Goal: Task Accomplishment & Management: Manage account settings

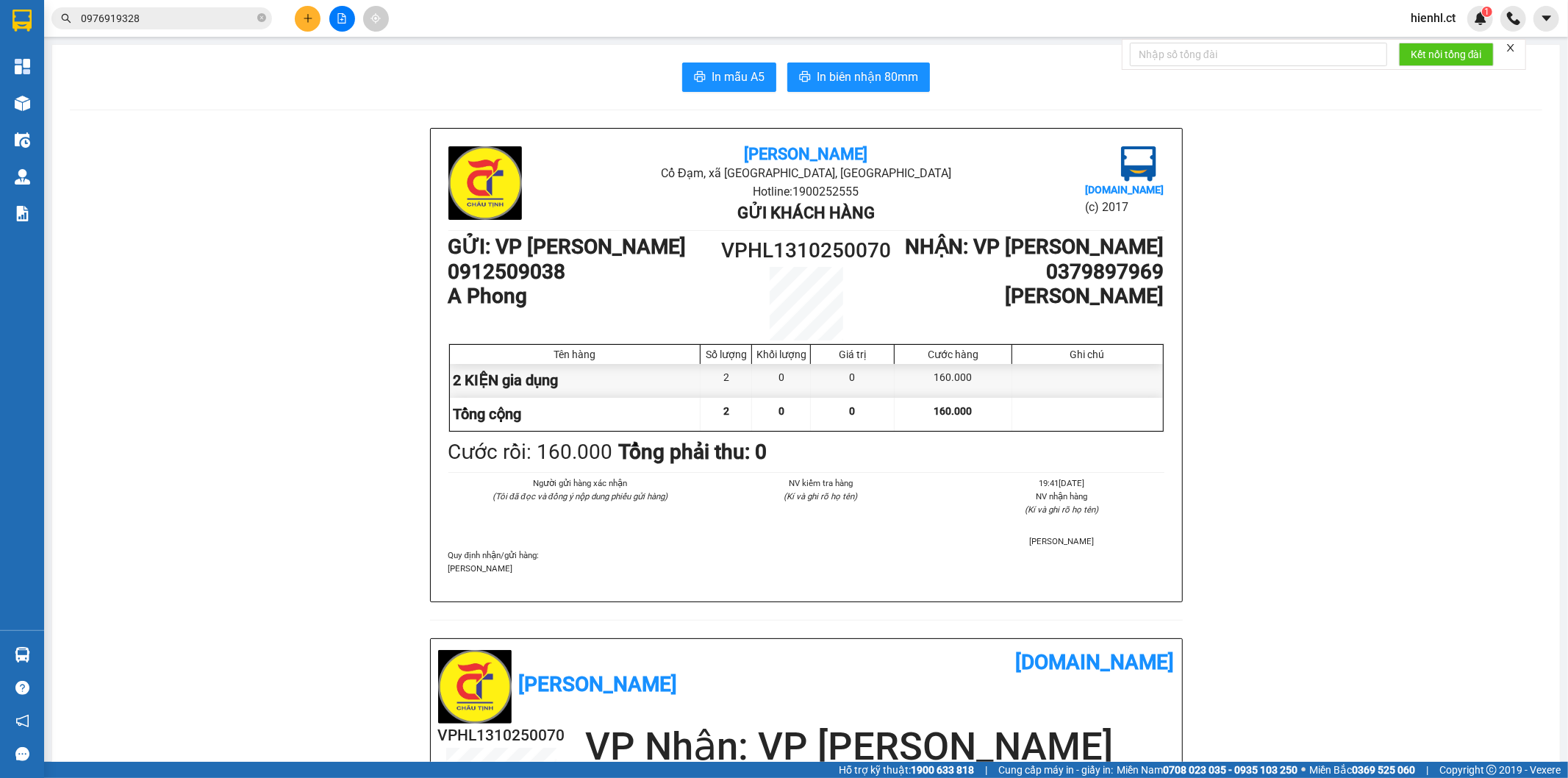
click at [171, 23] on input "0976919328" at bounding box center [167, 18] width 173 height 16
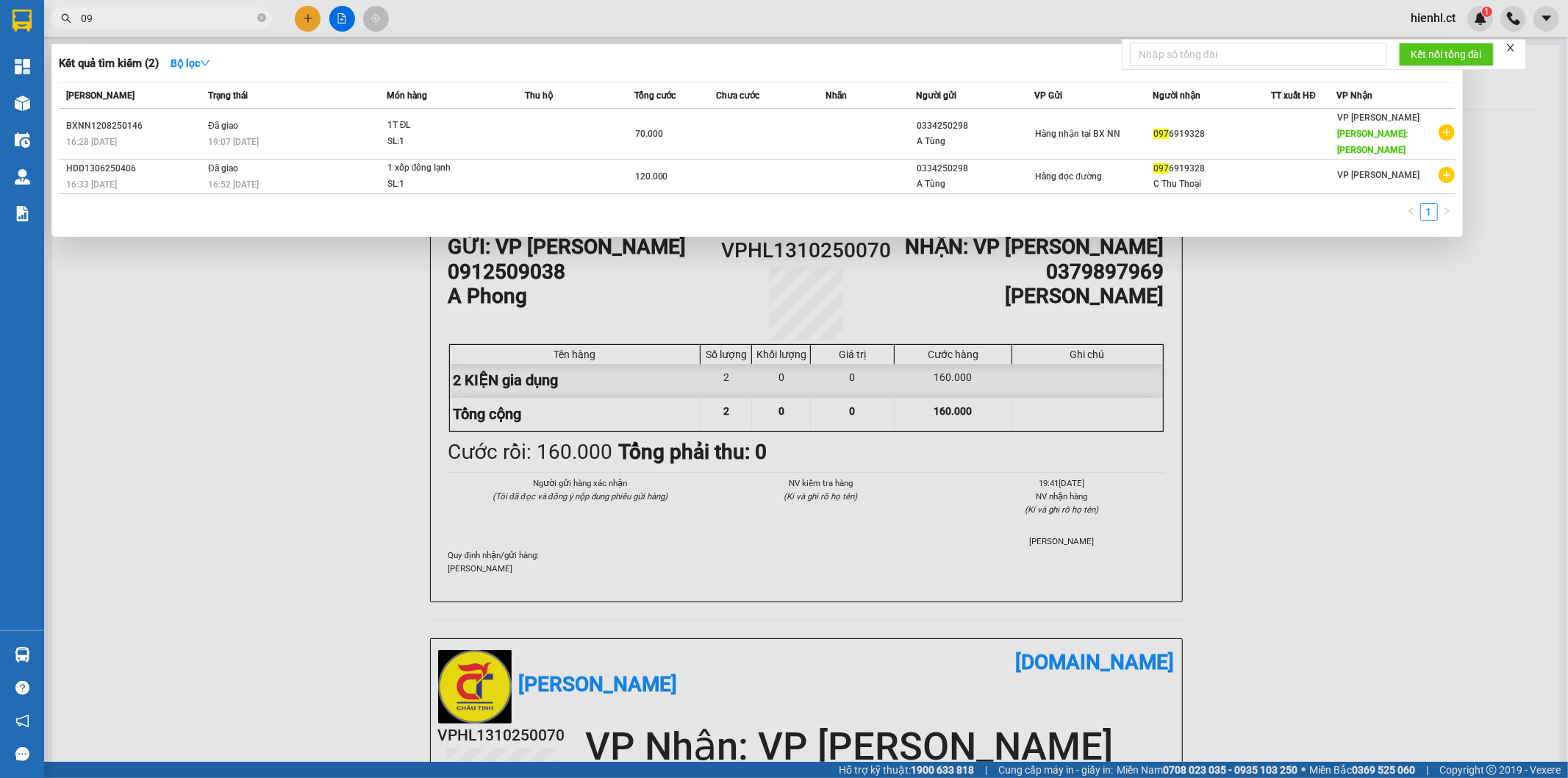
type input "0"
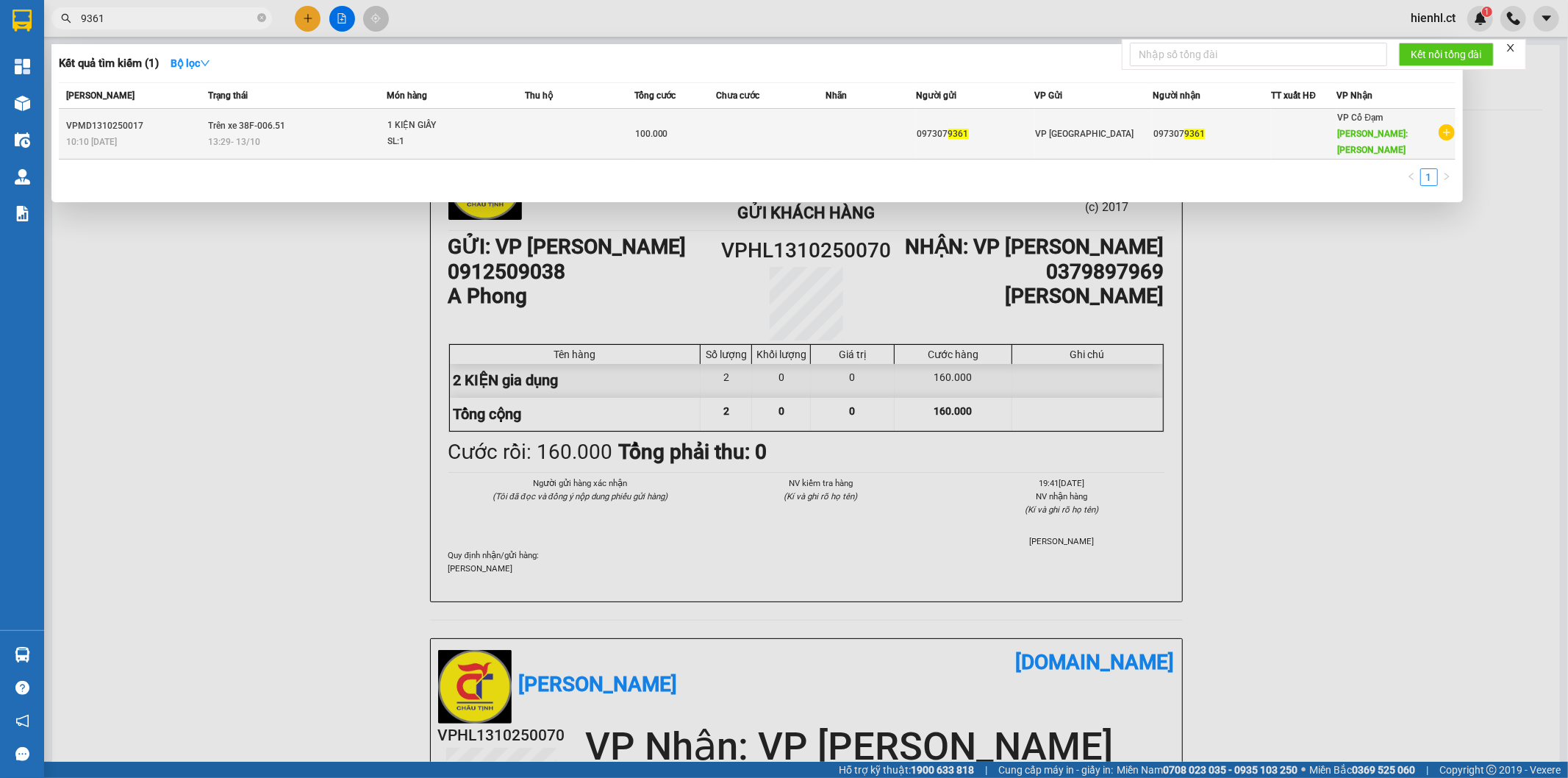
type input "9361"
click at [431, 124] on div "1 KIỆN GIẤY" at bounding box center [442, 126] width 110 height 16
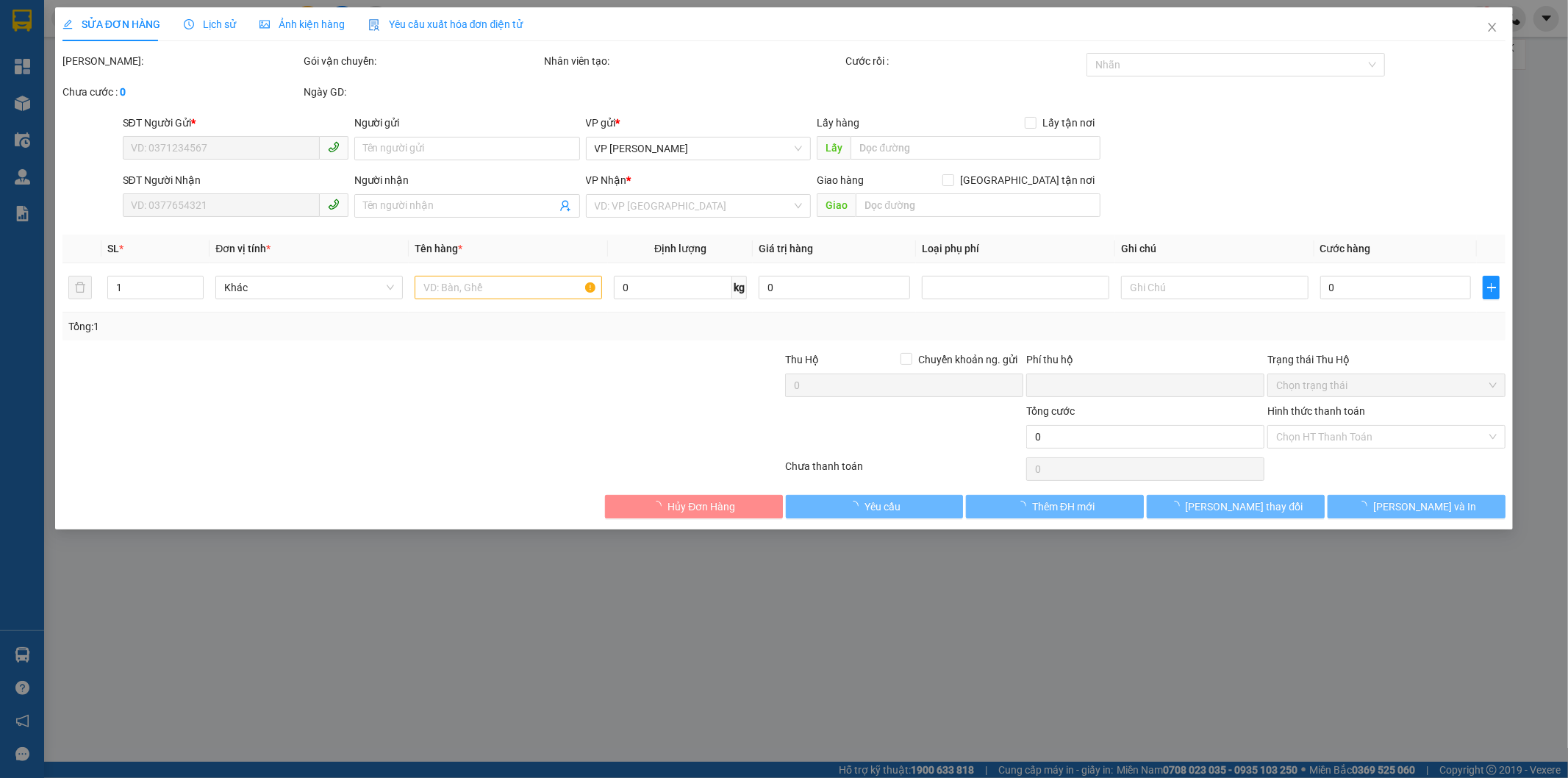
type input "0973079361"
type input "[PERSON_NAME]"
type input "0"
type input "100.000"
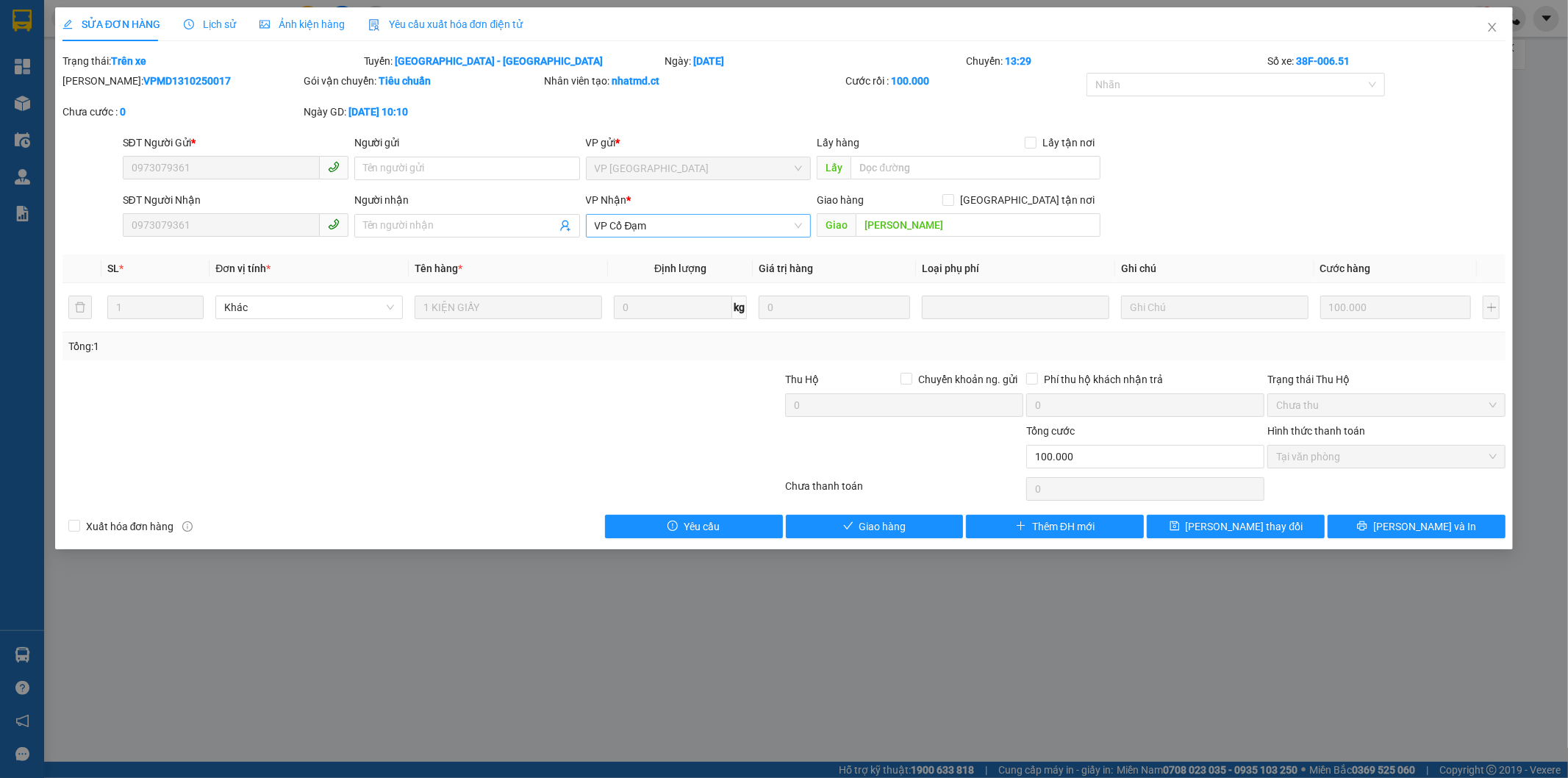
click at [803, 226] on div "VP Cổ Đạm" at bounding box center [699, 225] width 226 height 23
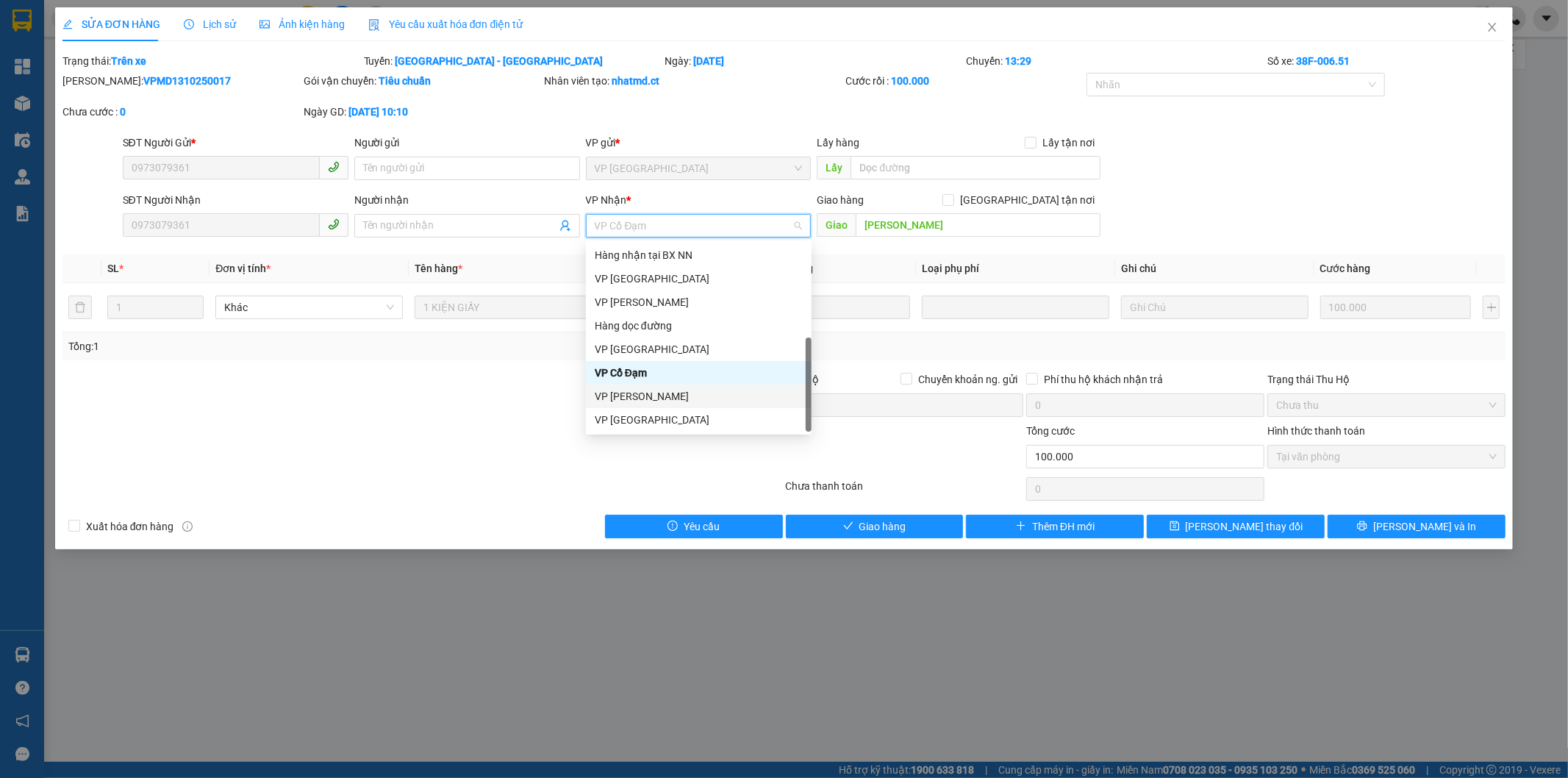
scroll to position [47, 0]
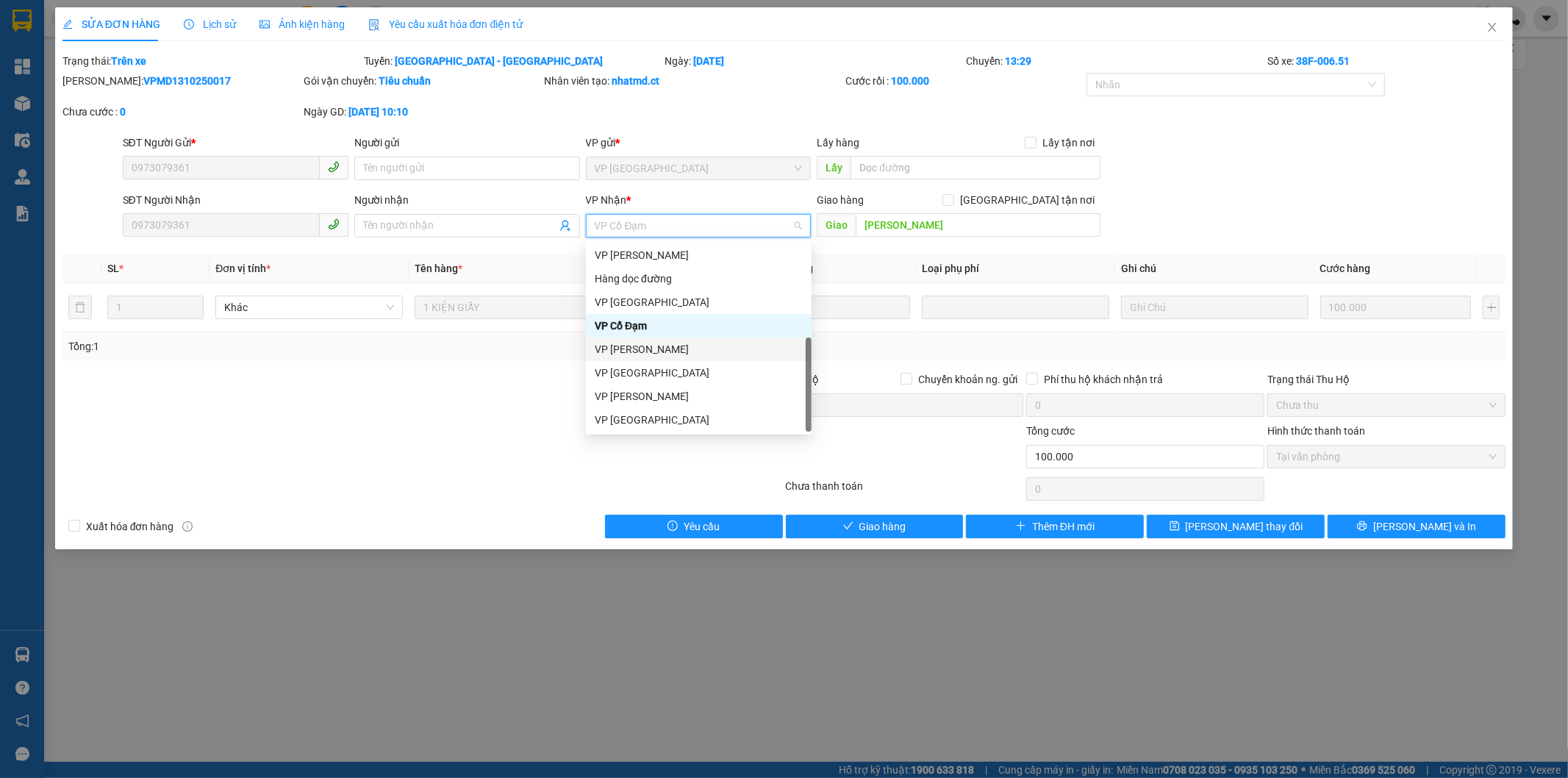
click at [648, 400] on div "VP [PERSON_NAME]" at bounding box center [699, 396] width 208 height 16
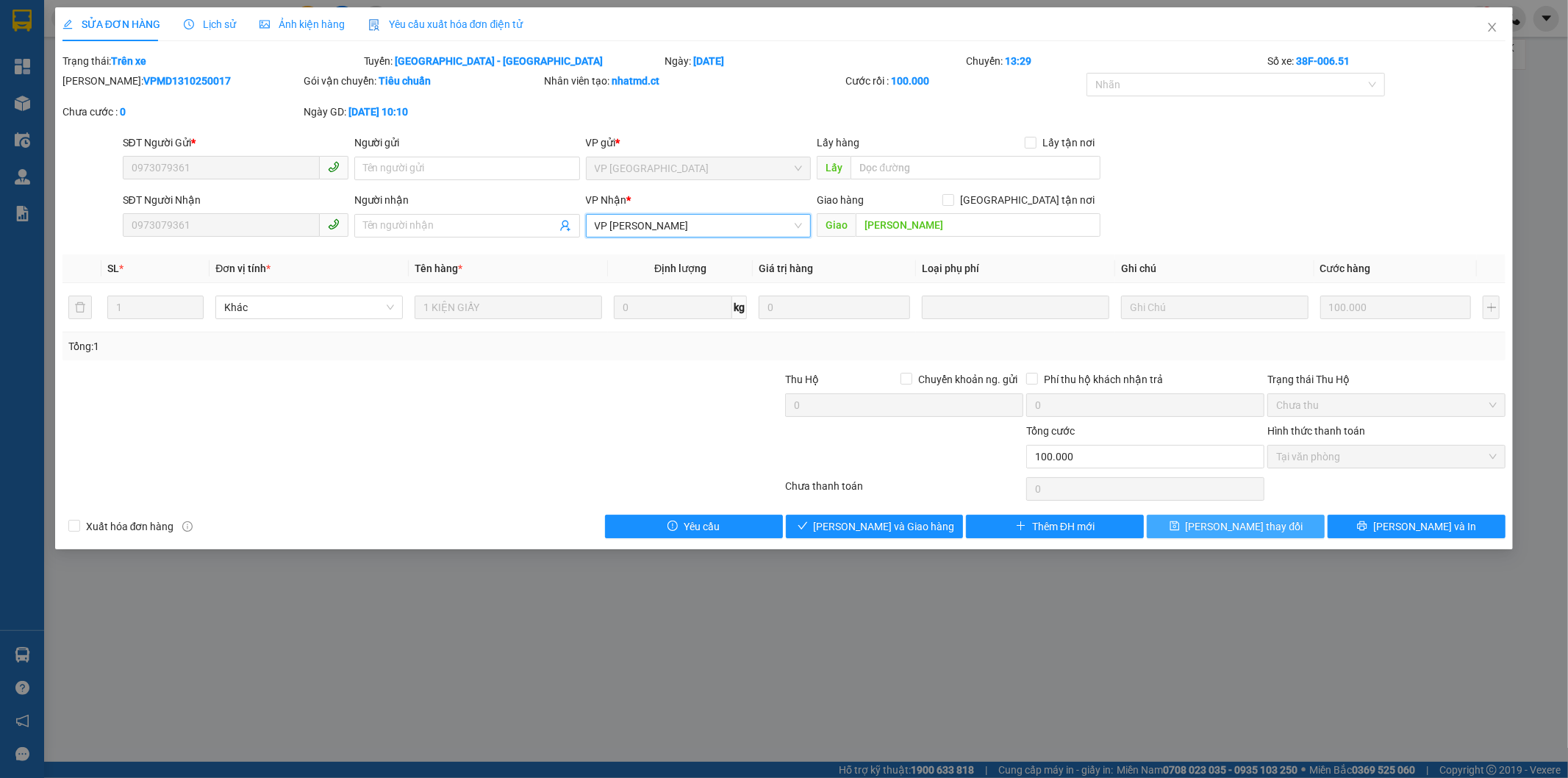
click at [1235, 527] on span "[PERSON_NAME] thay đổi" at bounding box center [1245, 527] width 118 height 16
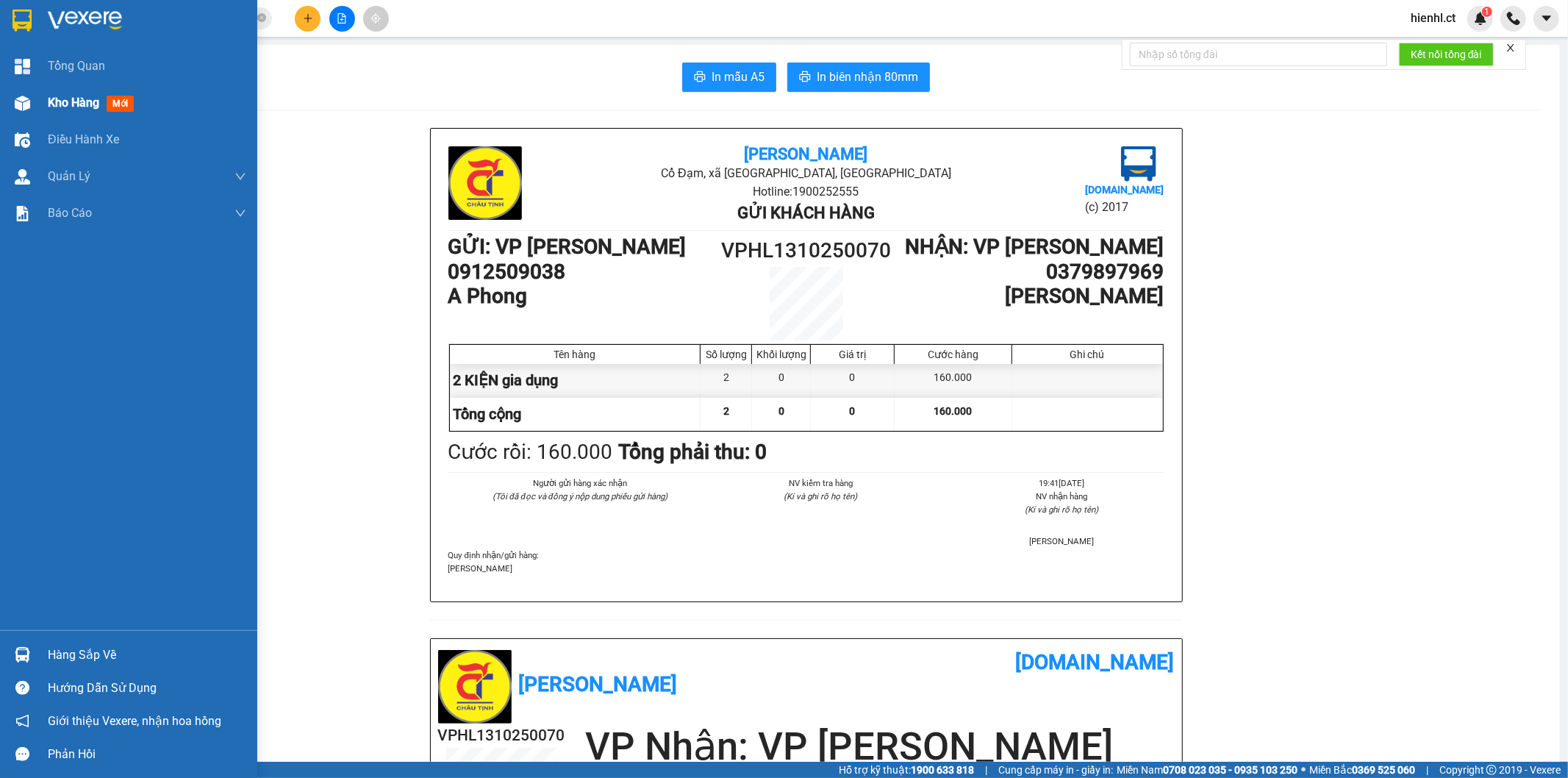
click at [23, 103] on img at bounding box center [23, 103] width 16 height 16
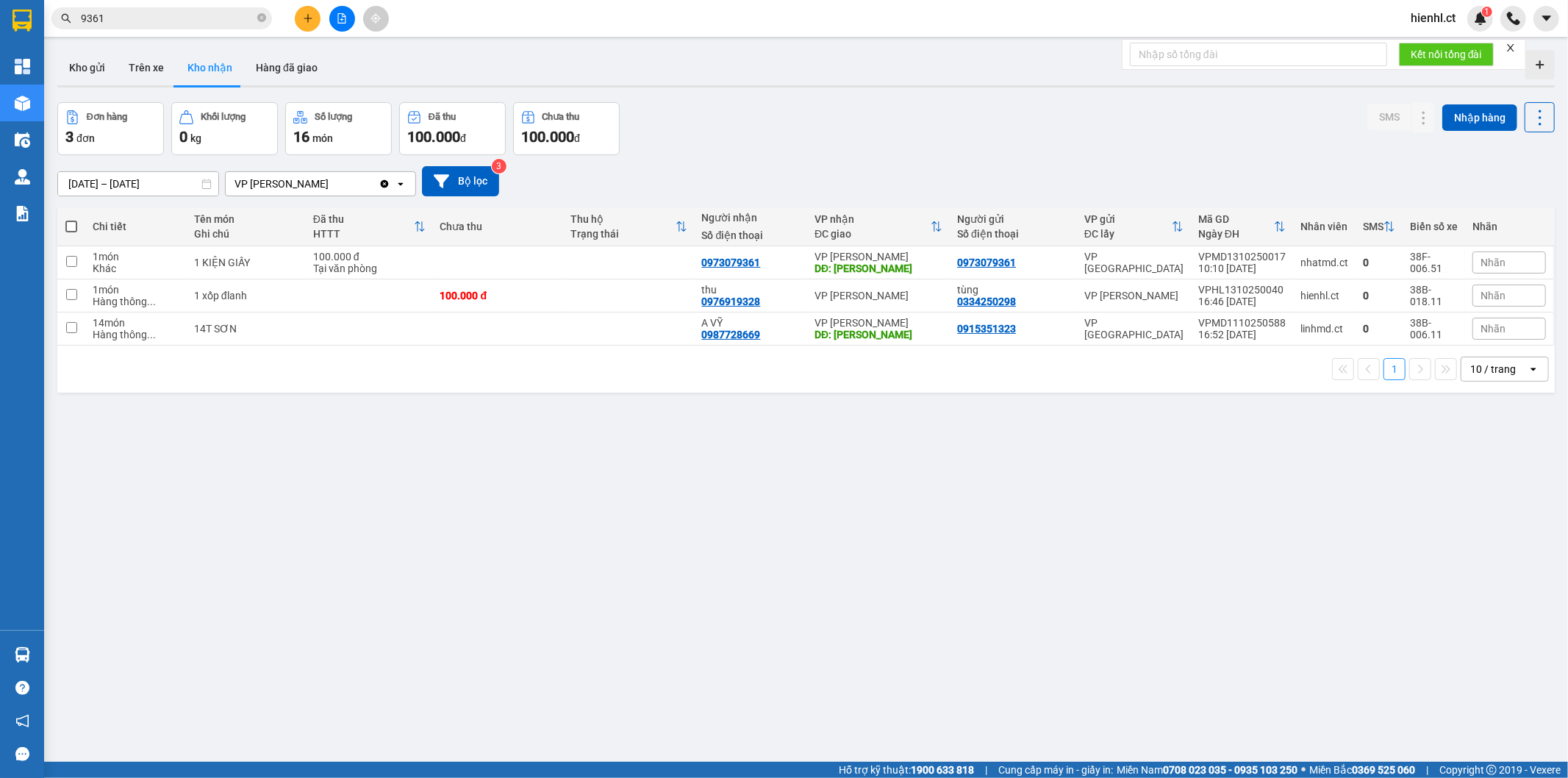
click at [720, 124] on div "Đơn hàng 3 đơn Khối lượng 0 kg Số lượng 16 món Đã thu 100.000 đ Chưa thu 100.00…" at bounding box center [806, 128] width 1498 height 53
click at [1390, 298] on icon at bounding box center [1395, 295] width 10 height 10
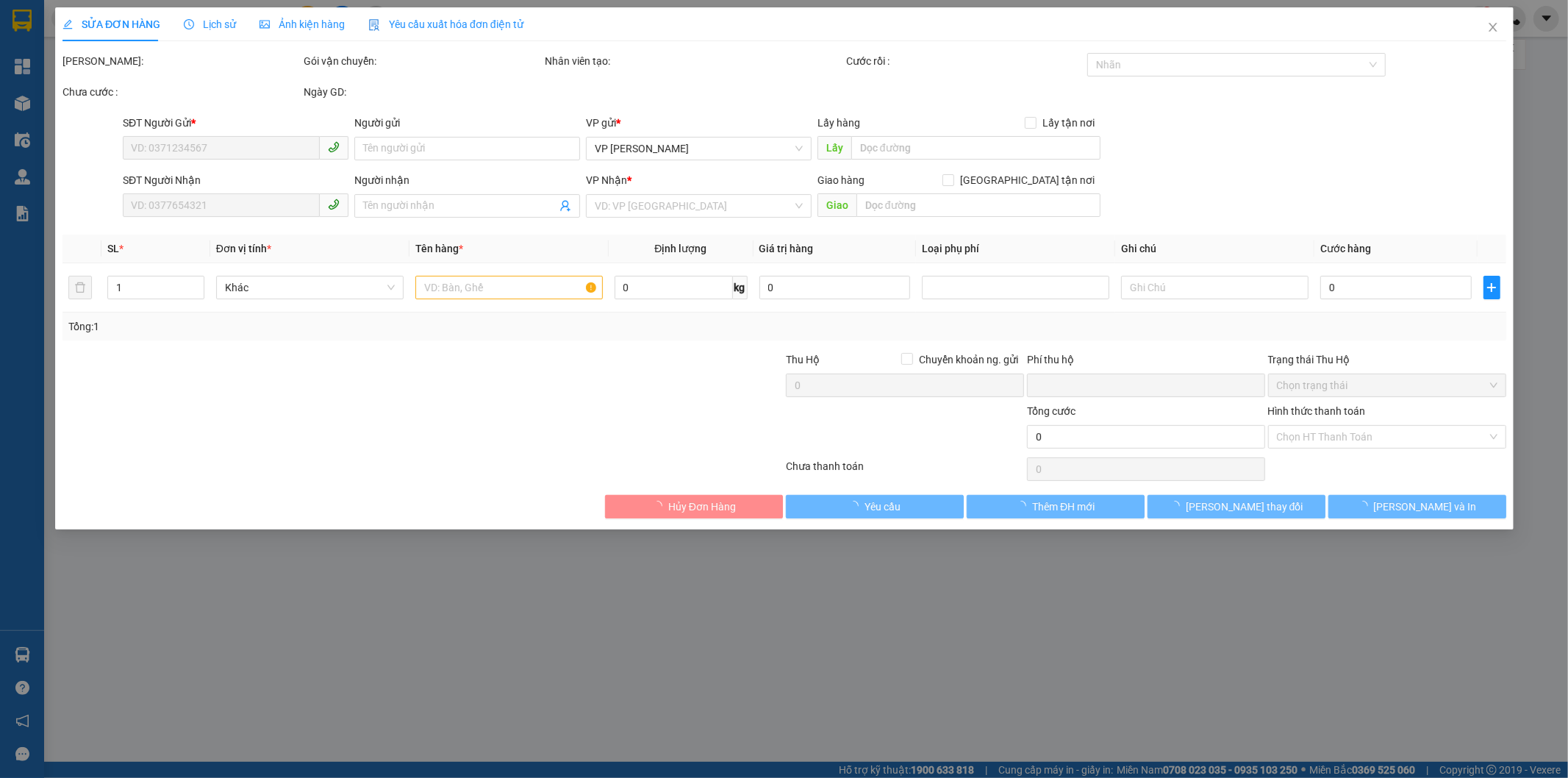
type input "0334250298"
type input "tùng"
type input "0976919328"
type input "thu"
type input "0"
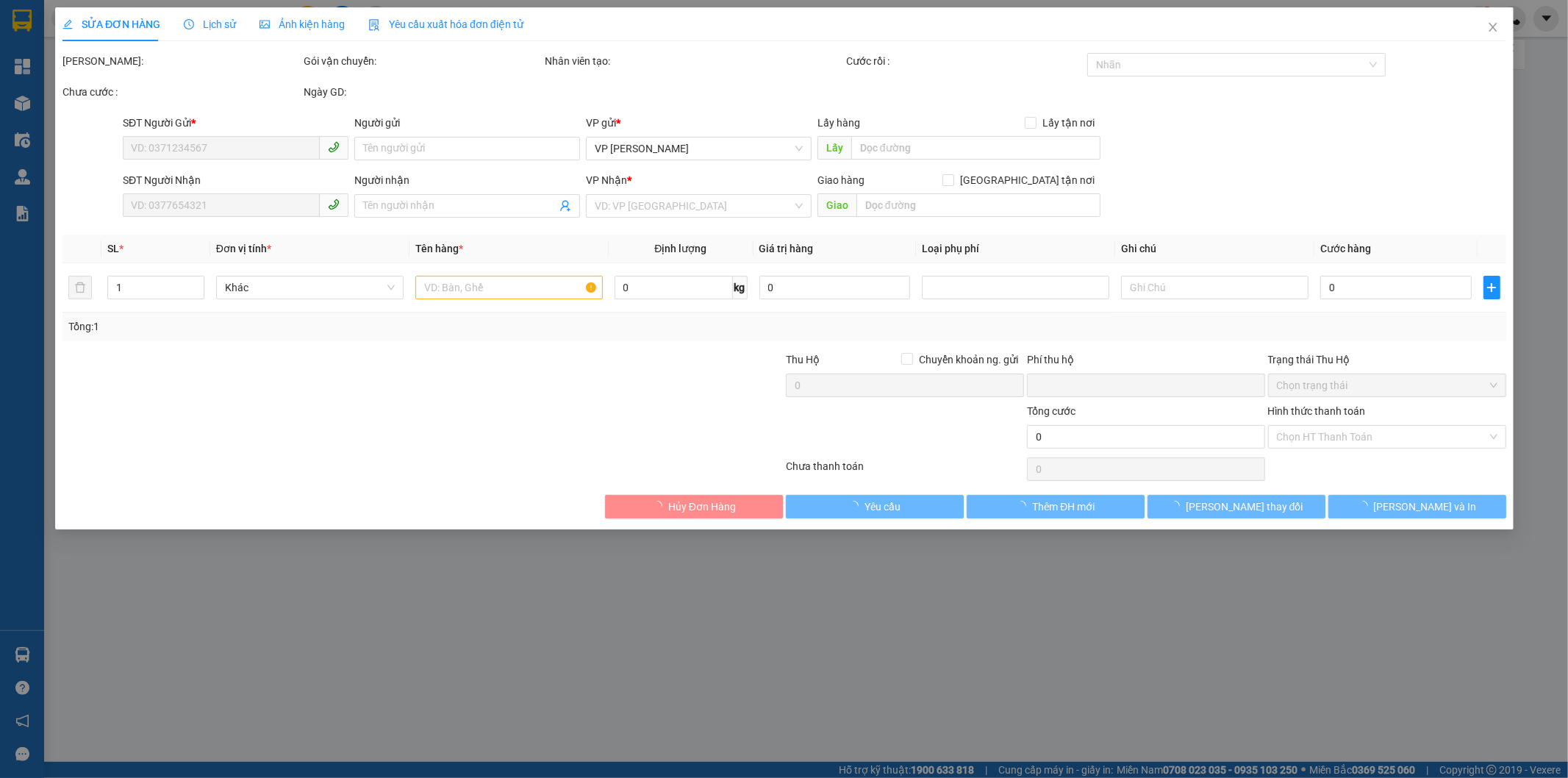
type input "100.000"
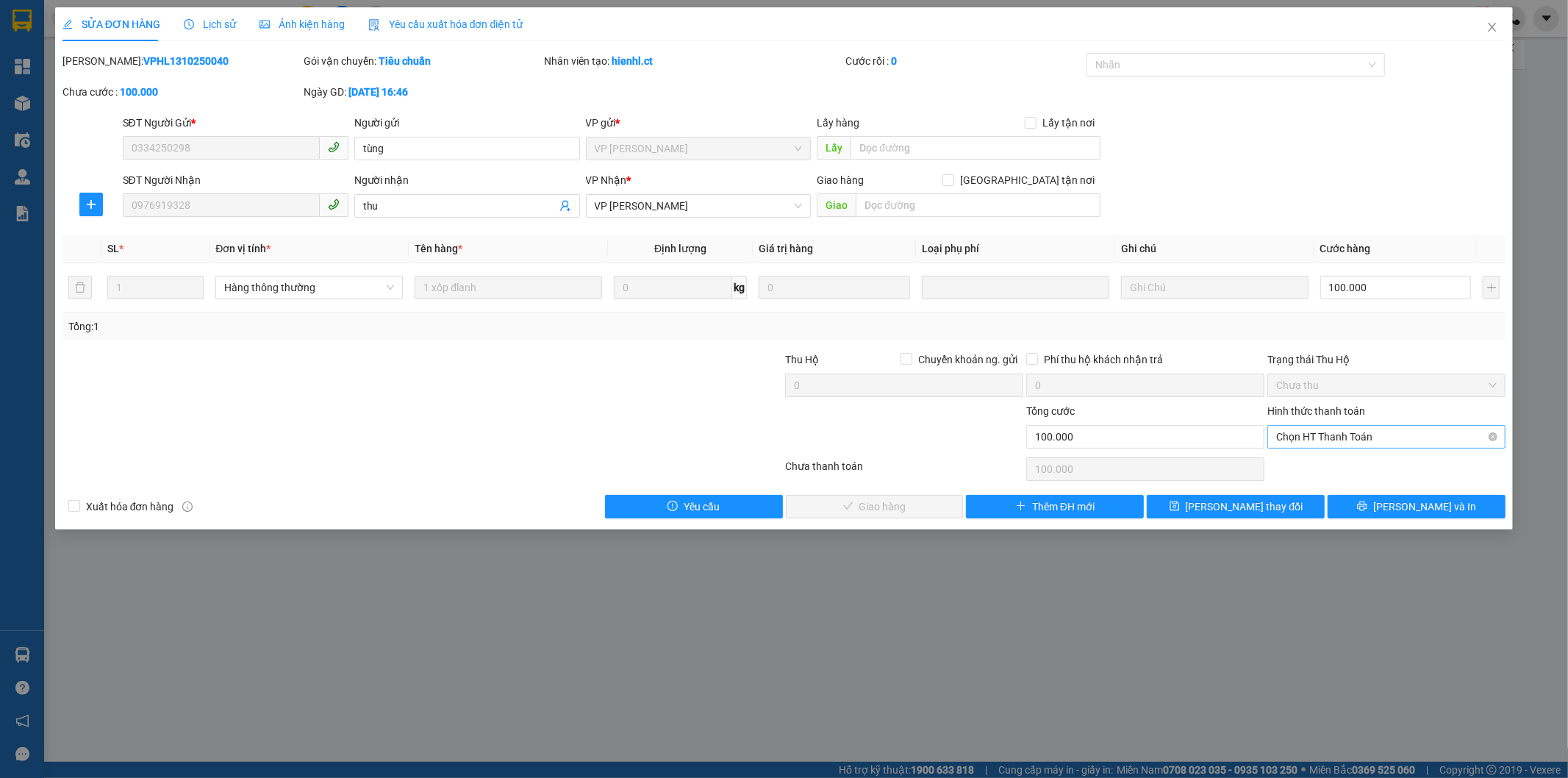
click at [1323, 434] on span "Chọn HT Thanh Toán" at bounding box center [1386, 437] width 221 height 22
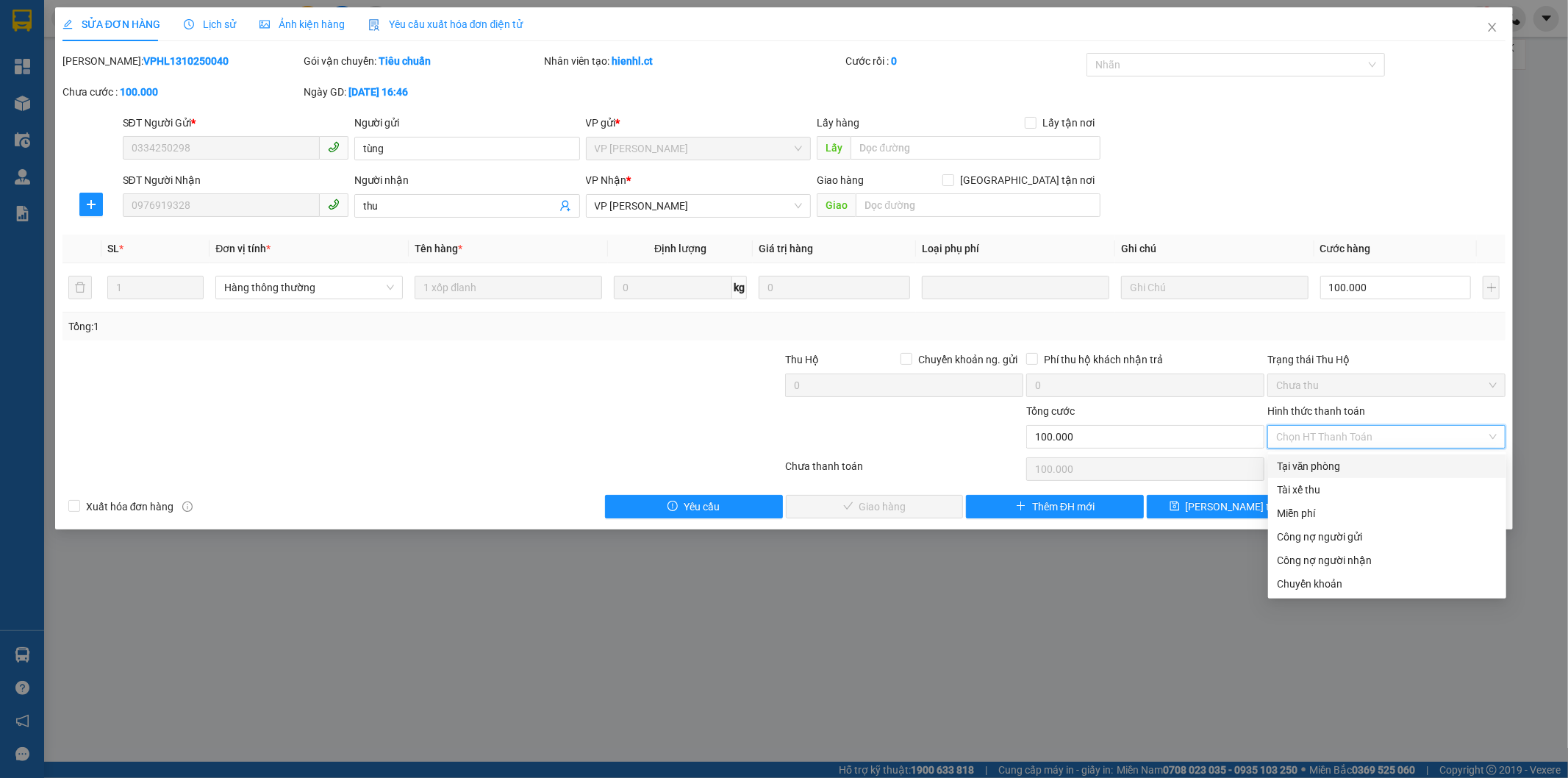
click at [1319, 461] on div "Tại văn phòng" at bounding box center [1387, 466] width 221 height 16
type input "0"
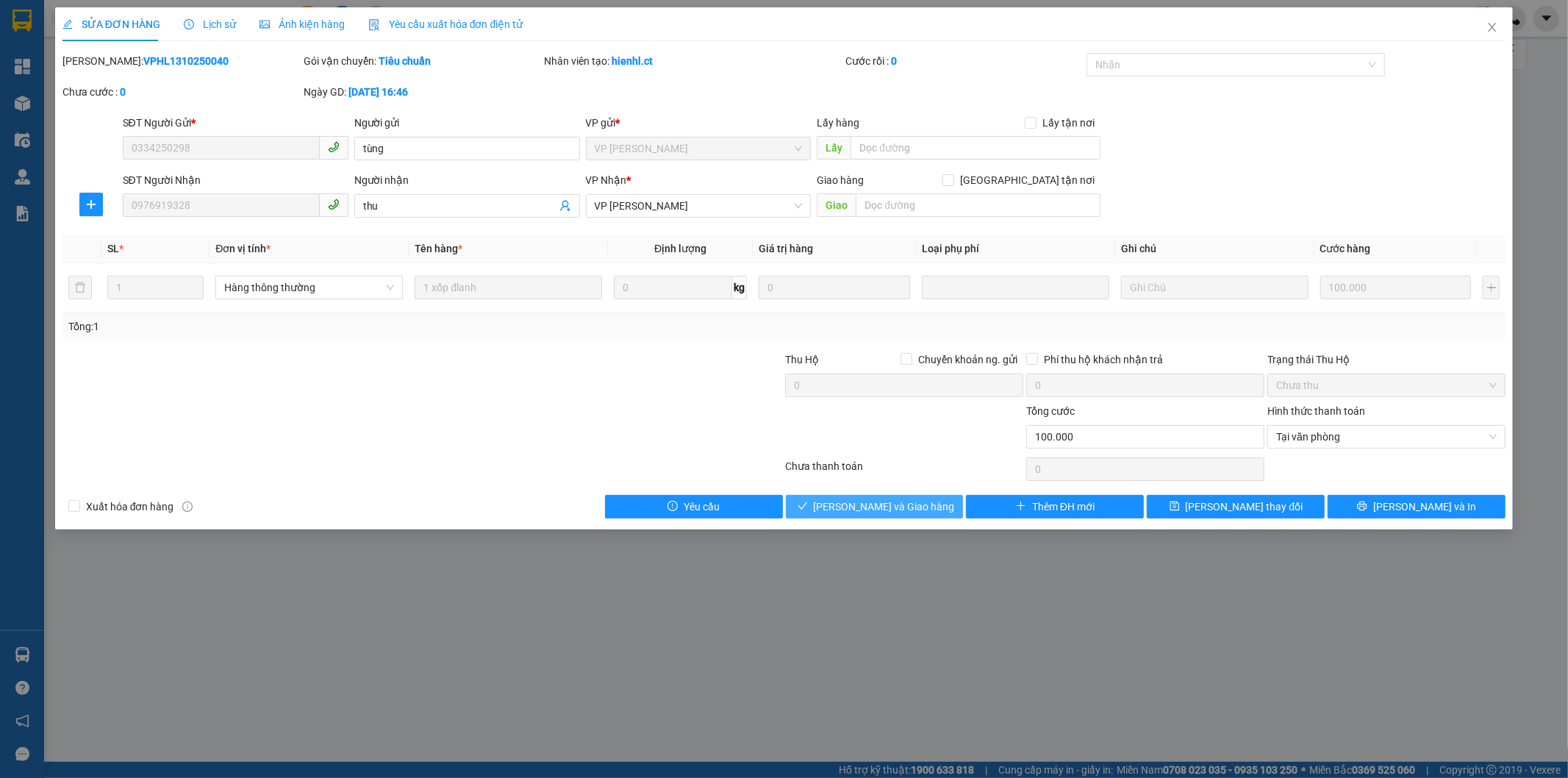
click at [863, 505] on span "[PERSON_NAME] và Giao hàng" at bounding box center [884, 507] width 141 height 16
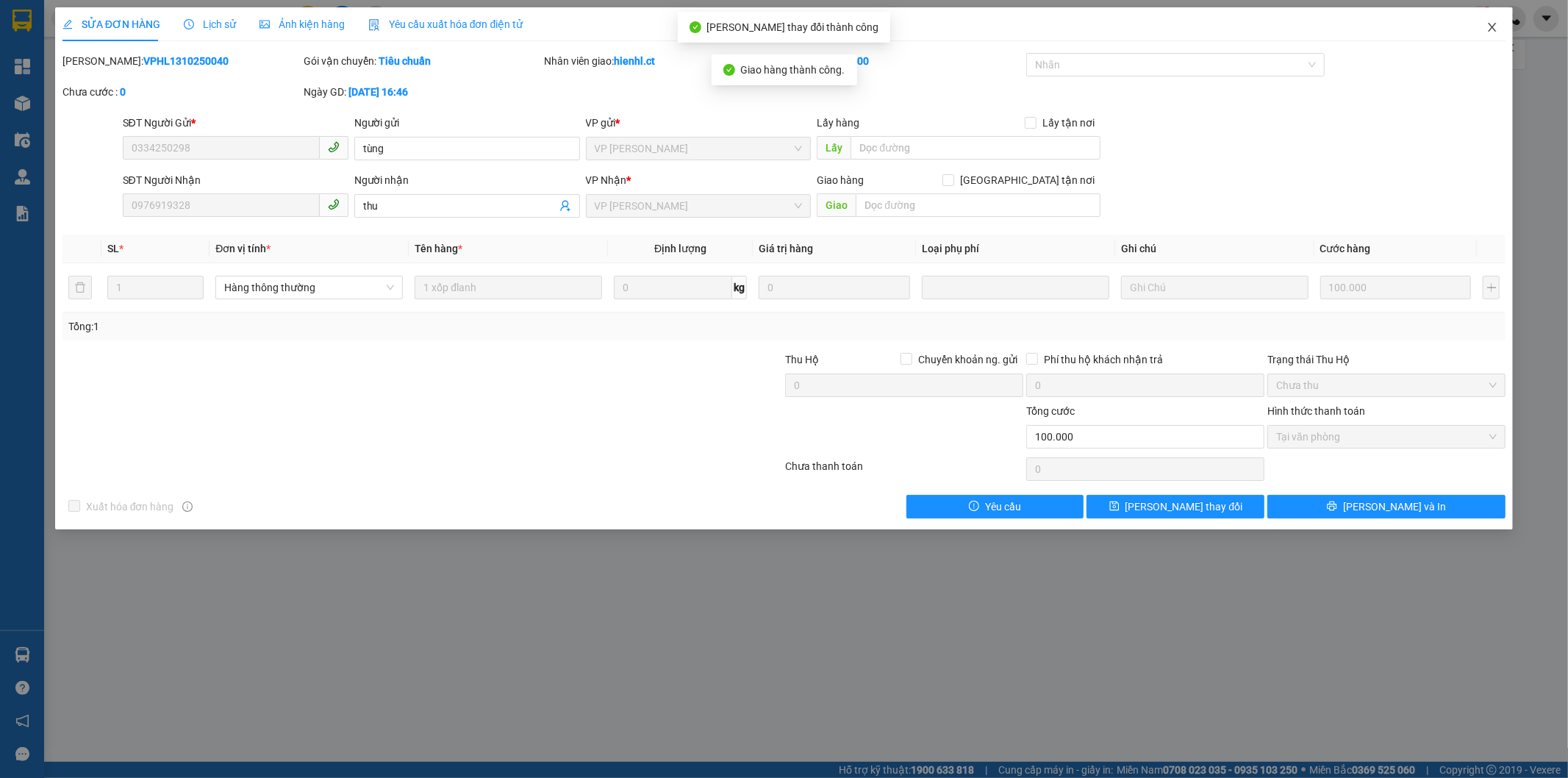
click at [1494, 32] on icon "close" at bounding box center [1493, 28] width 12 height 12
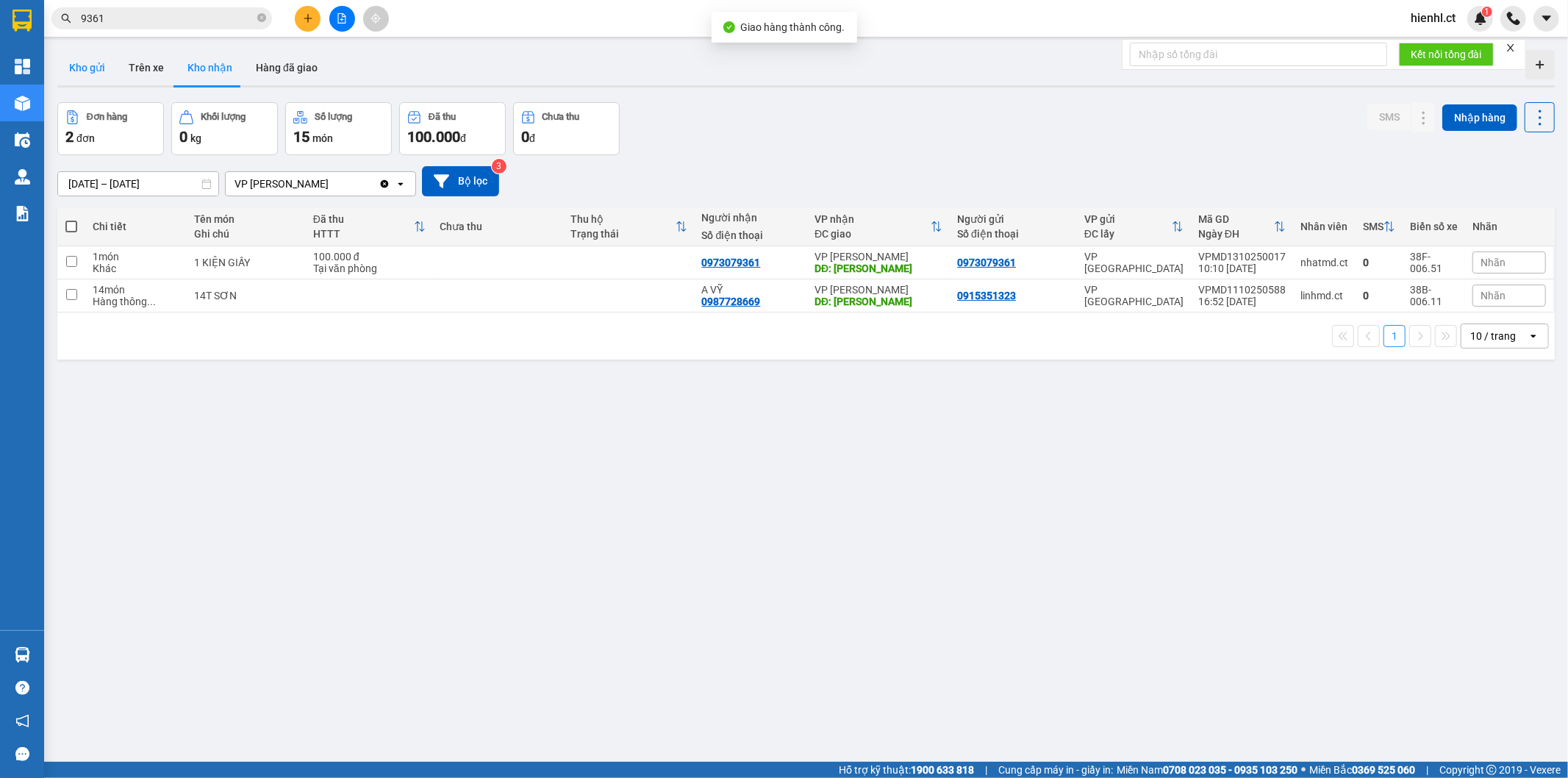
click at [66, 67] on button "Kho gửi" at bounding box center [87, 68] width 60 height 36
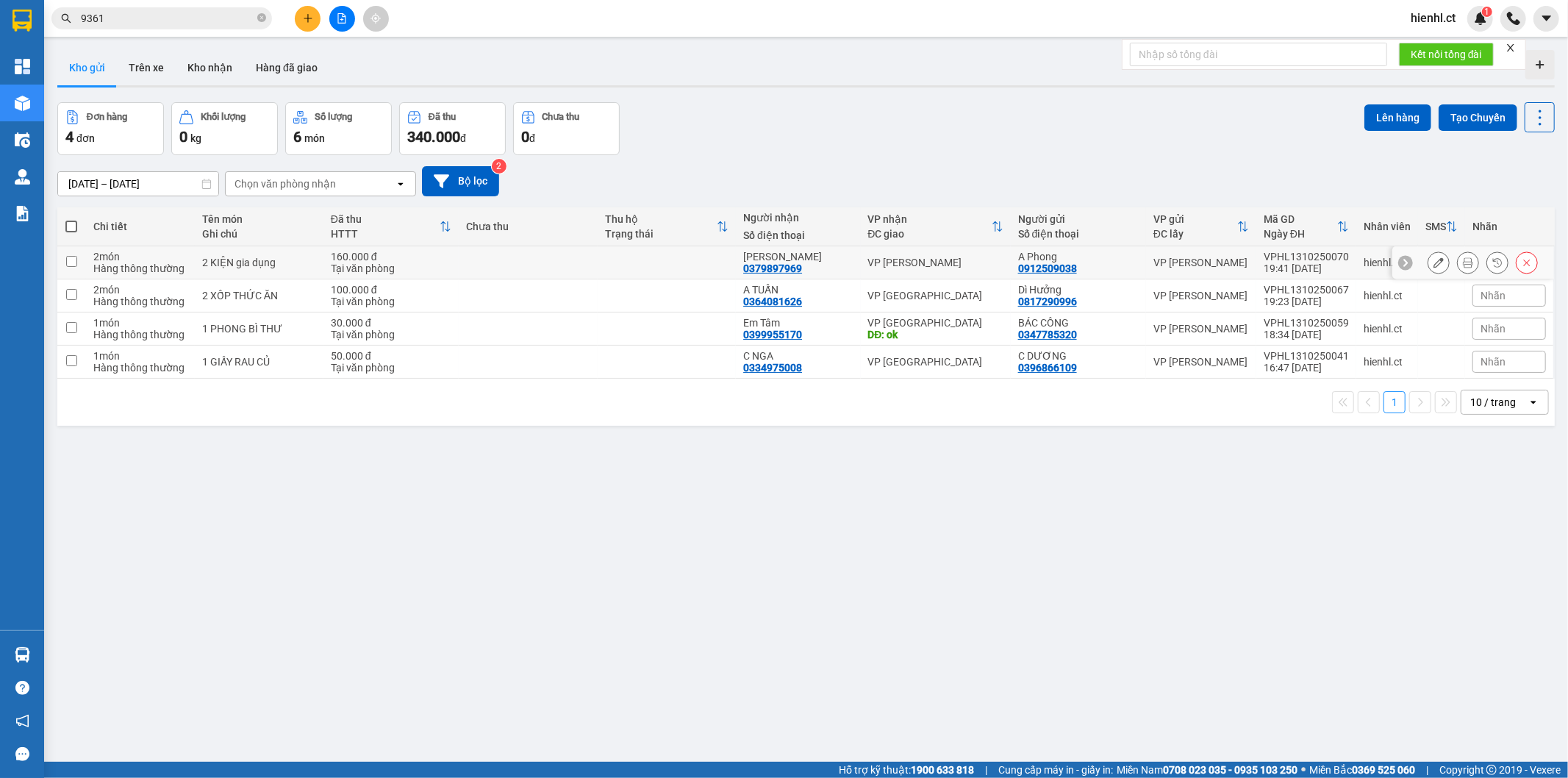
click at [70, 262] on input "checkbox" at bounding box center [71, 261] width 11 height 11
checkbox input "true"
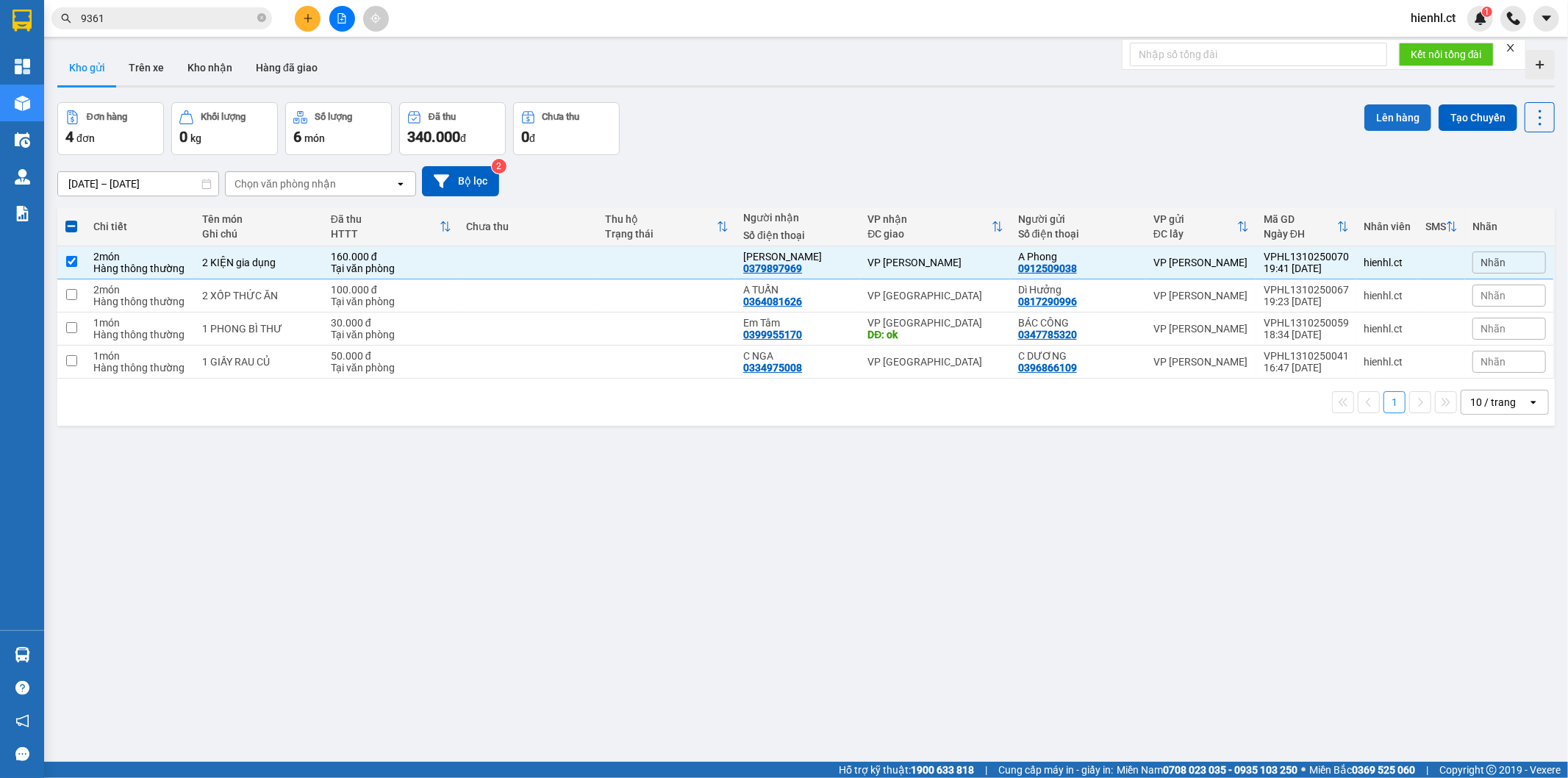
click at [1382, 120] on button "Lên hàng" at bounding box center [1397, 118] width 67 height 27
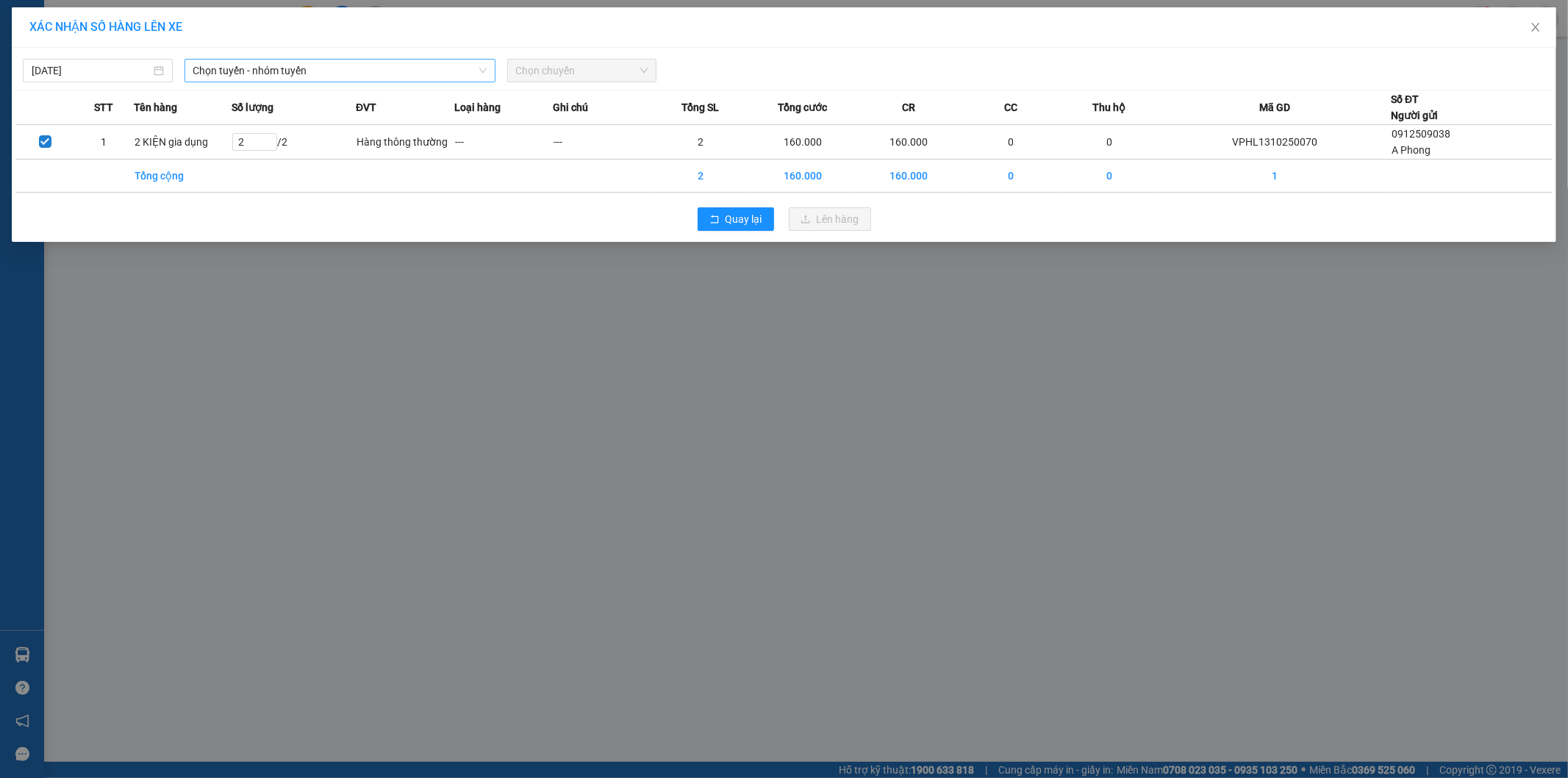
click at [368, 76] on span "Chọn tuyến - nhóm tuyến" at bounding box center [339, 70] width 294 height 22
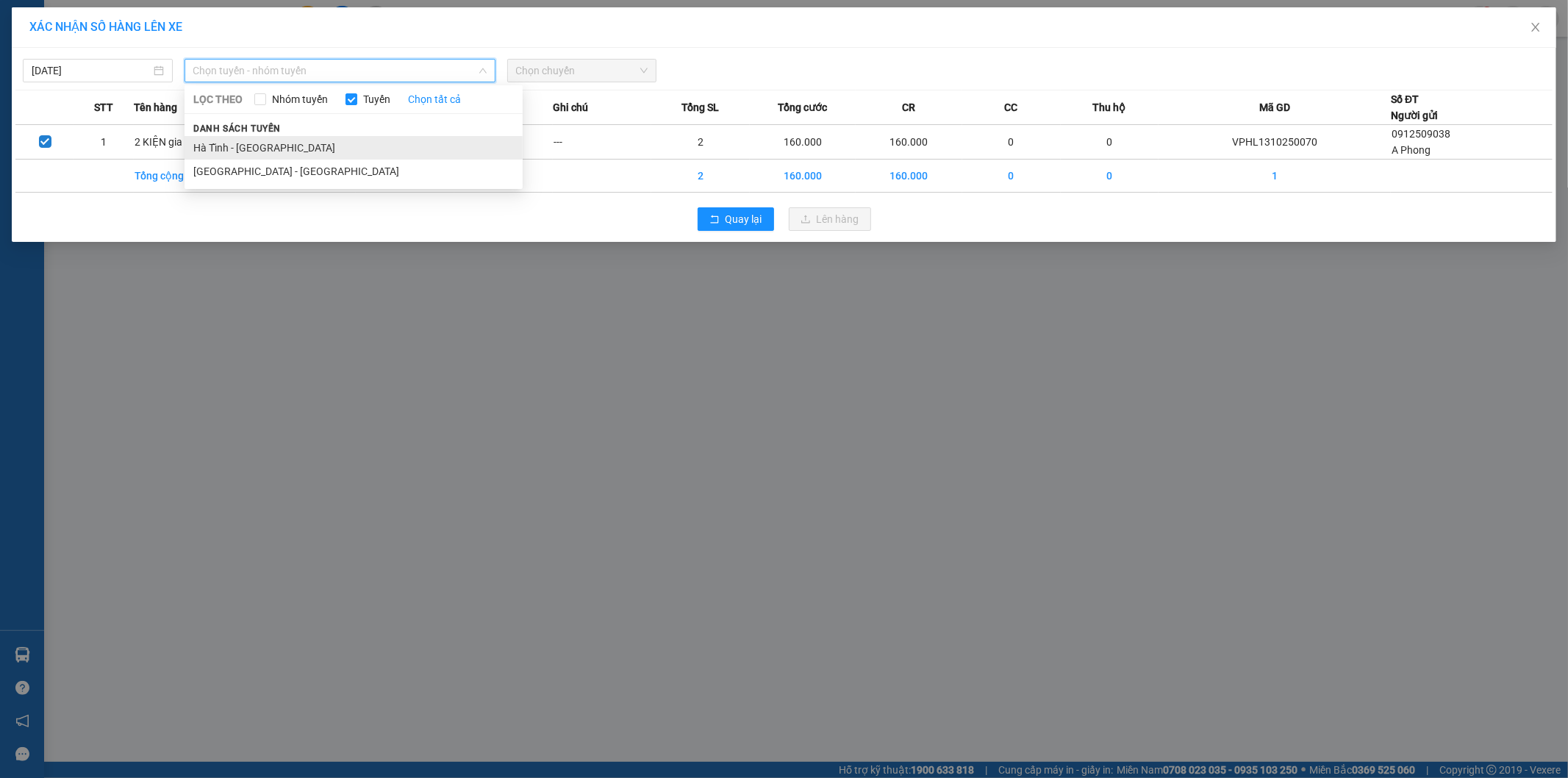
click at [336, 136] on li "Hà Tĩnh - [GEOGRAPHIC_DATA]" at bounding box center [353, 147] width 339 height 23
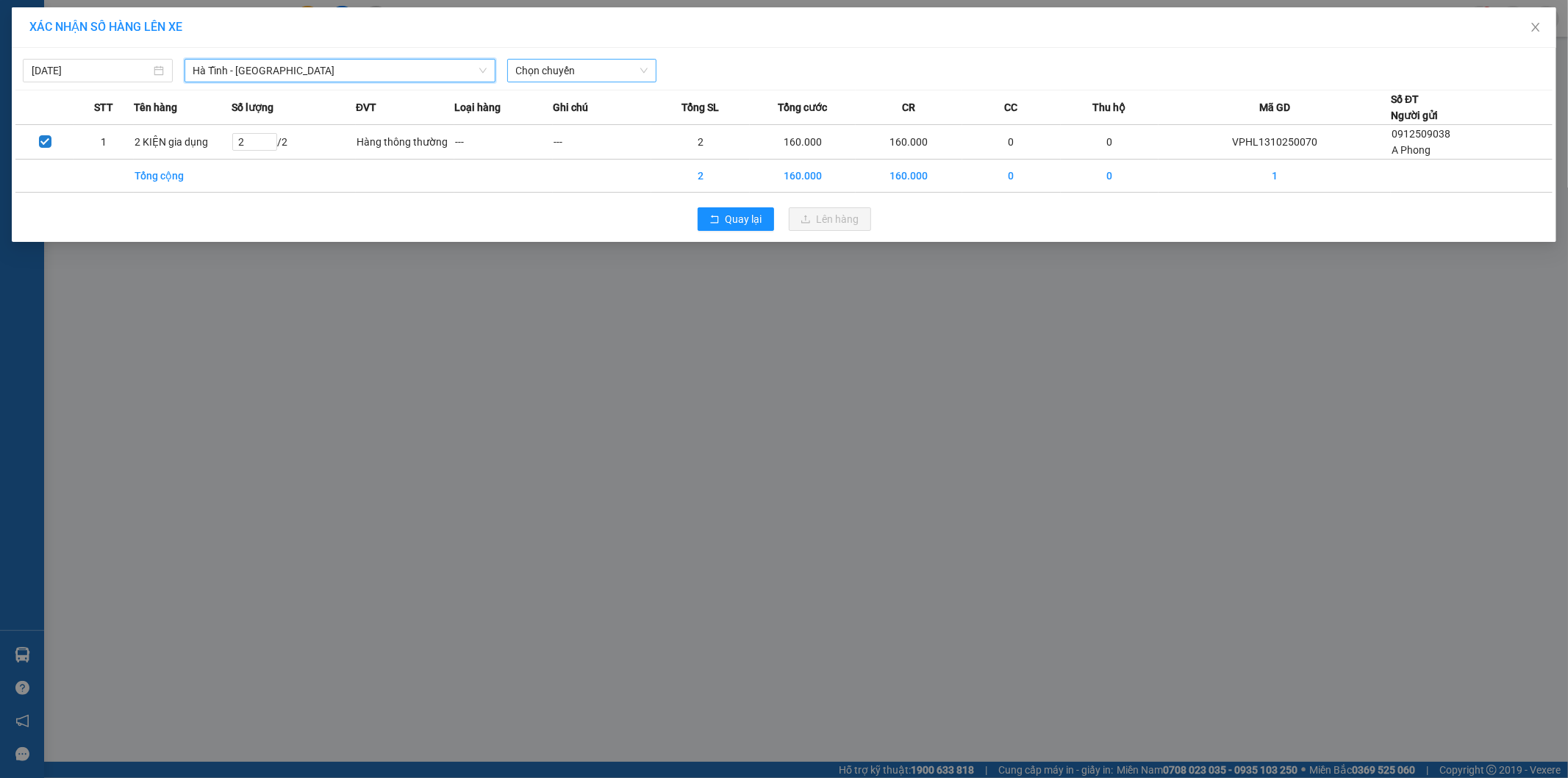
click at [548, 66] on span "Chọn chuyến" at bounding box center [582, 70] width 132 height 22
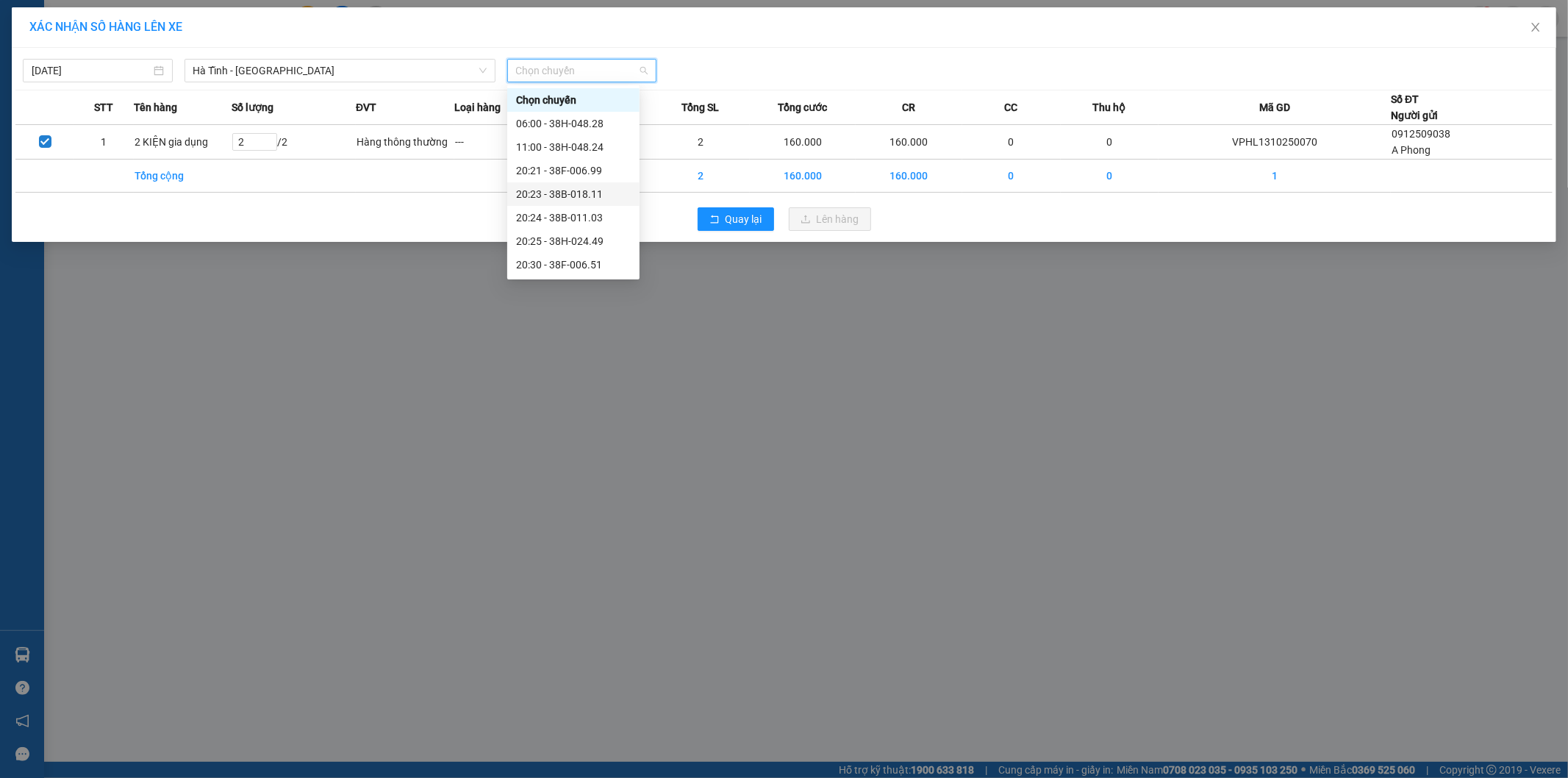
click at [573, 190] on div "20:23 - 38B-018.11" at bounding box center [573, 194] width 114 height 16
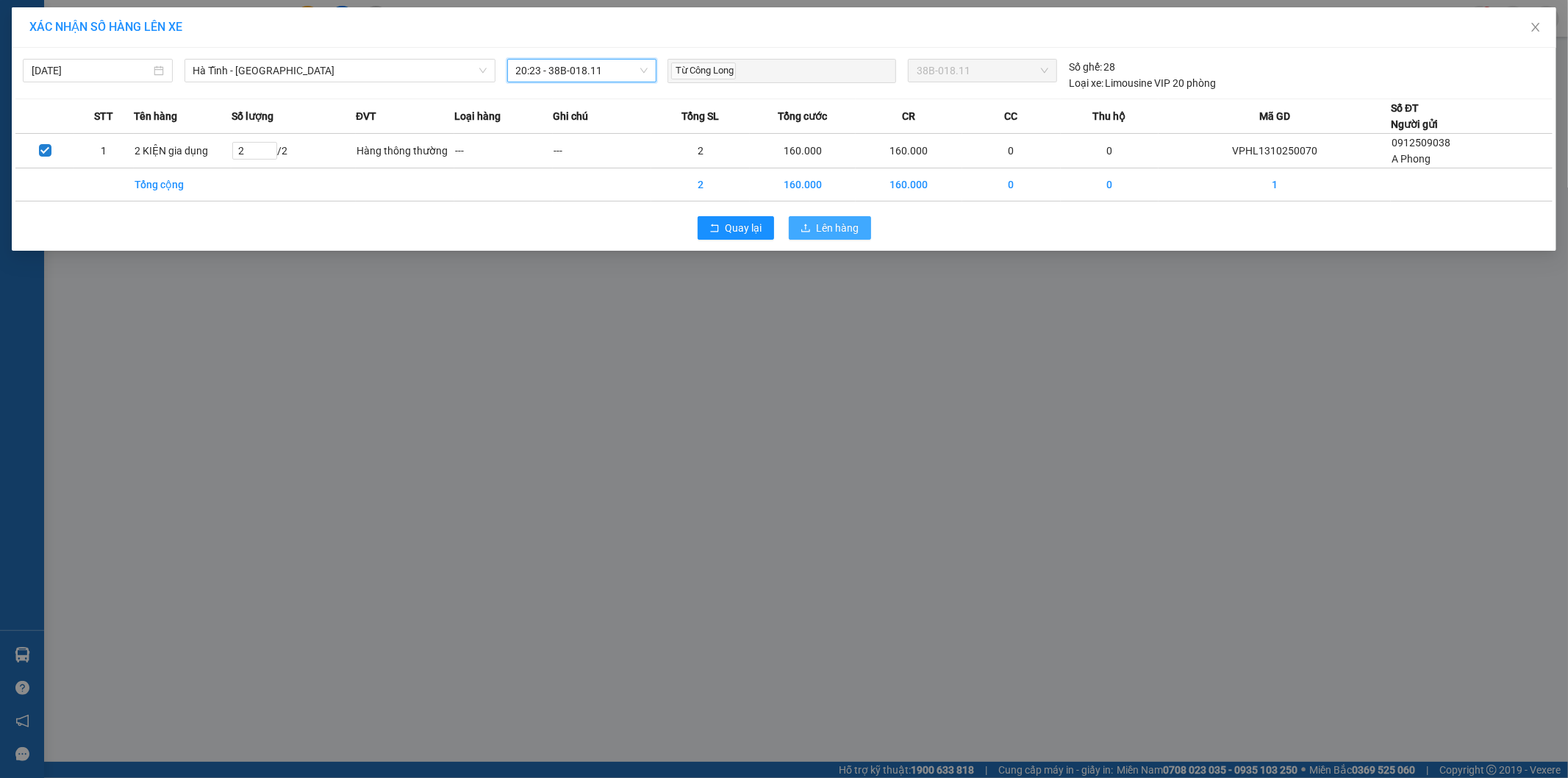
click at [836, 226] on span "Lên hàng" at bounding box center [837, 228] width 42 height 16
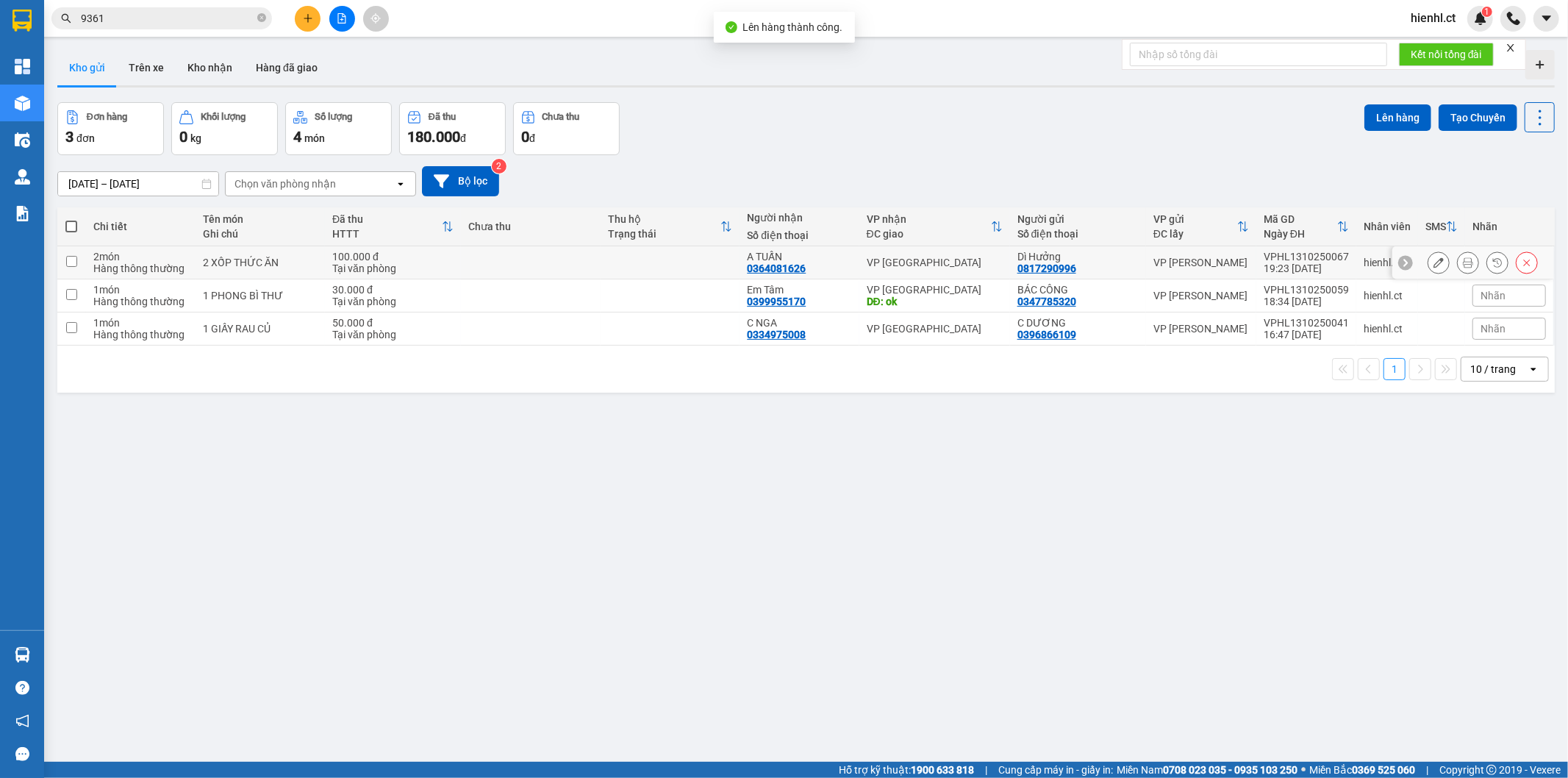
click at [68, 259] on input "checkbox" at bounding box center [71, 261] width 11 height 11
checkbox input "true"
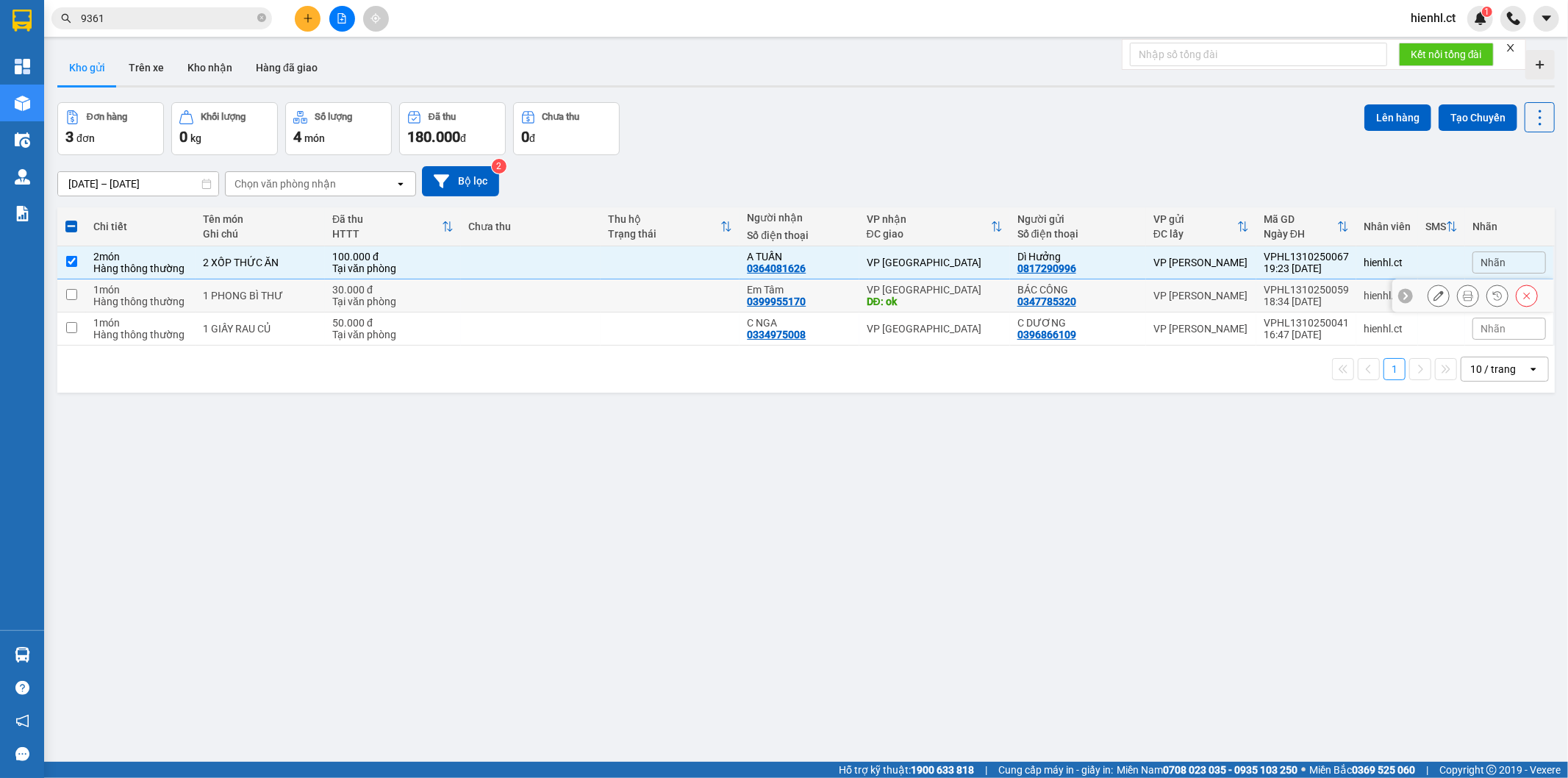
click at [68, 295] on input "checkbox" at bounding box center [71, 295] width 11 height 11
checkbox input "true"
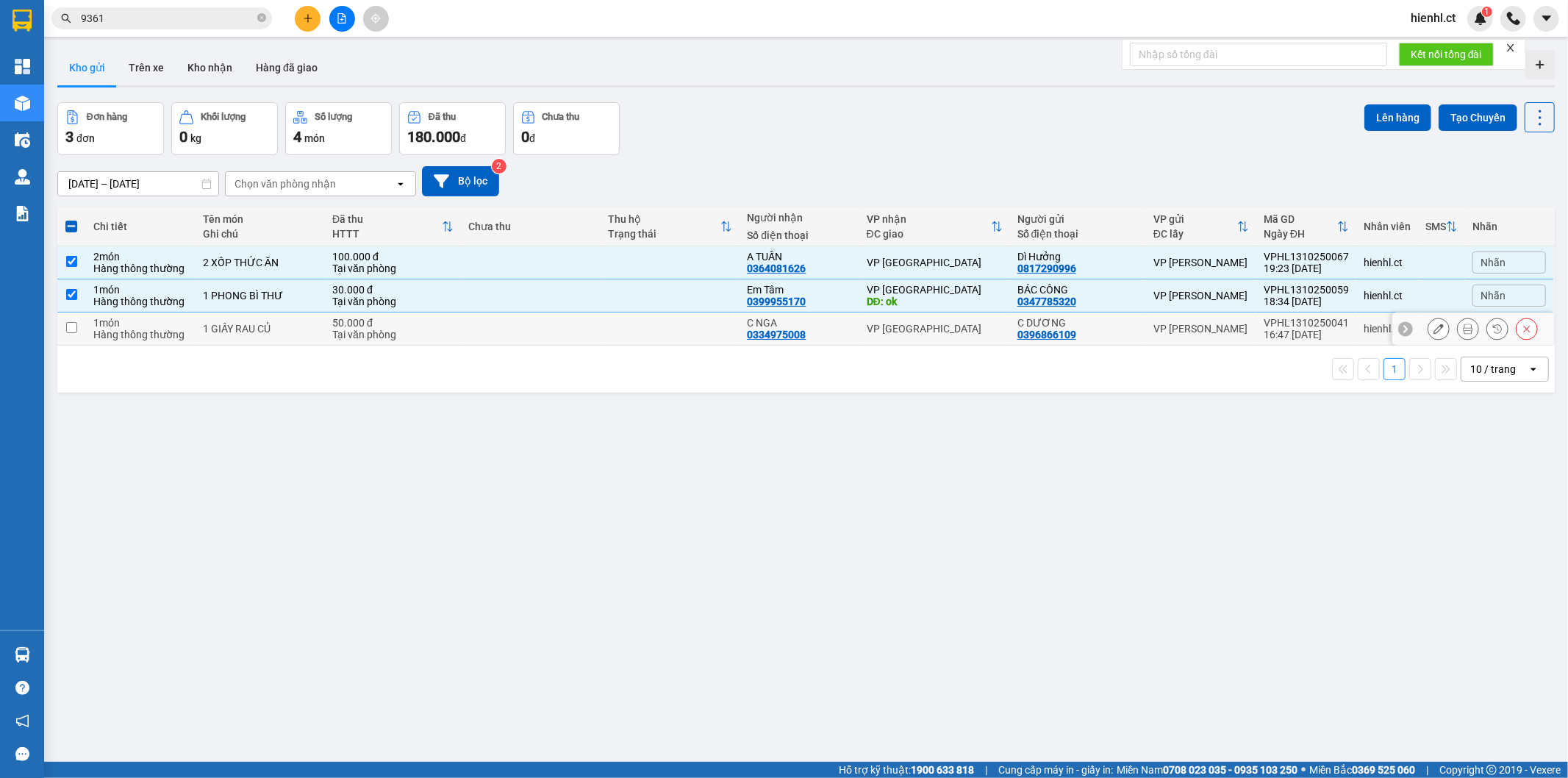
click at [75, 328] on input "checkbox" at bounding box center [71, 327] width 11 height 11
checkbox input "true"
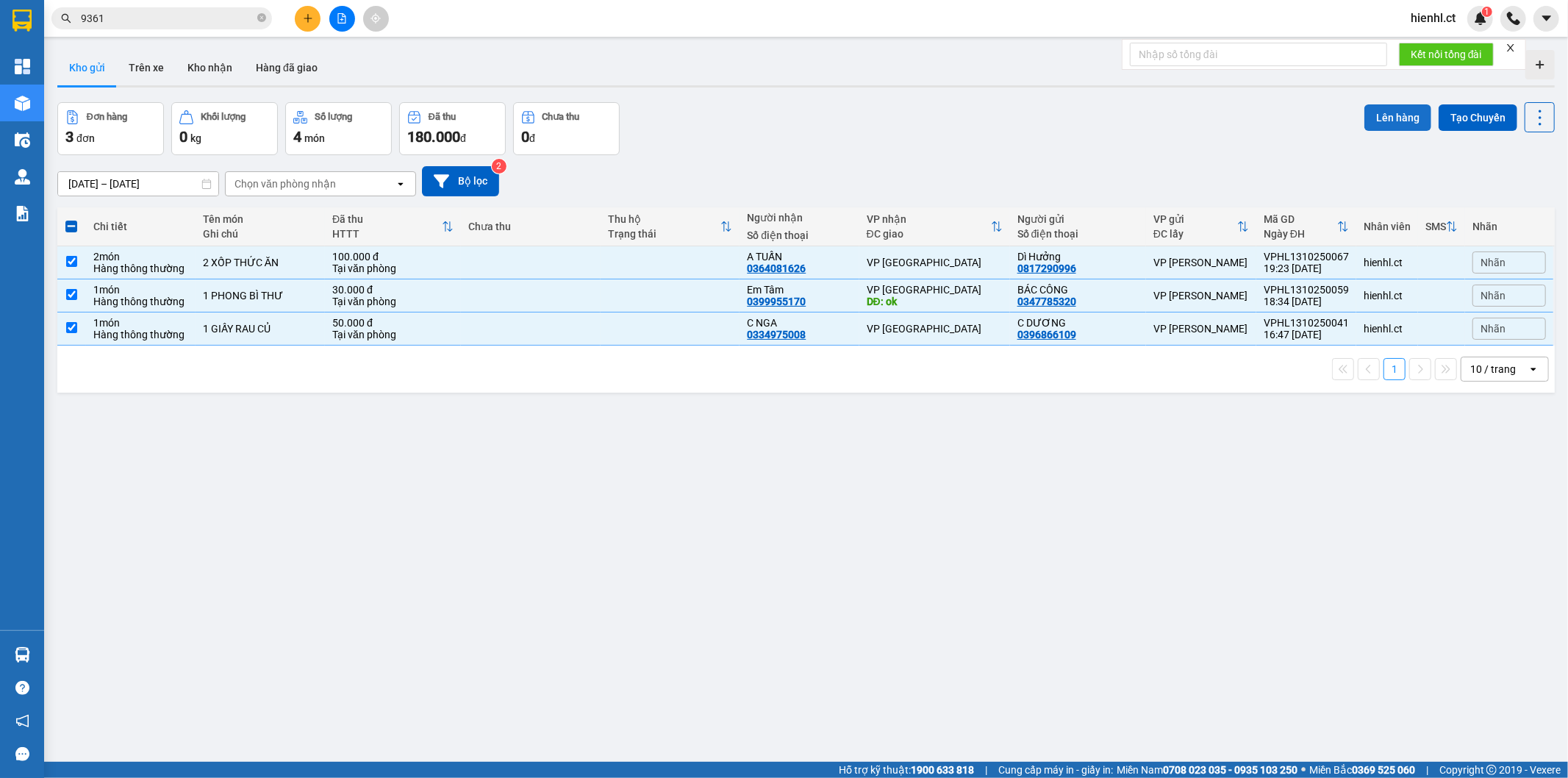
click at [1383, 114] on button "Lên hàng" at bounding box center [1397, 118] width 67 height 27
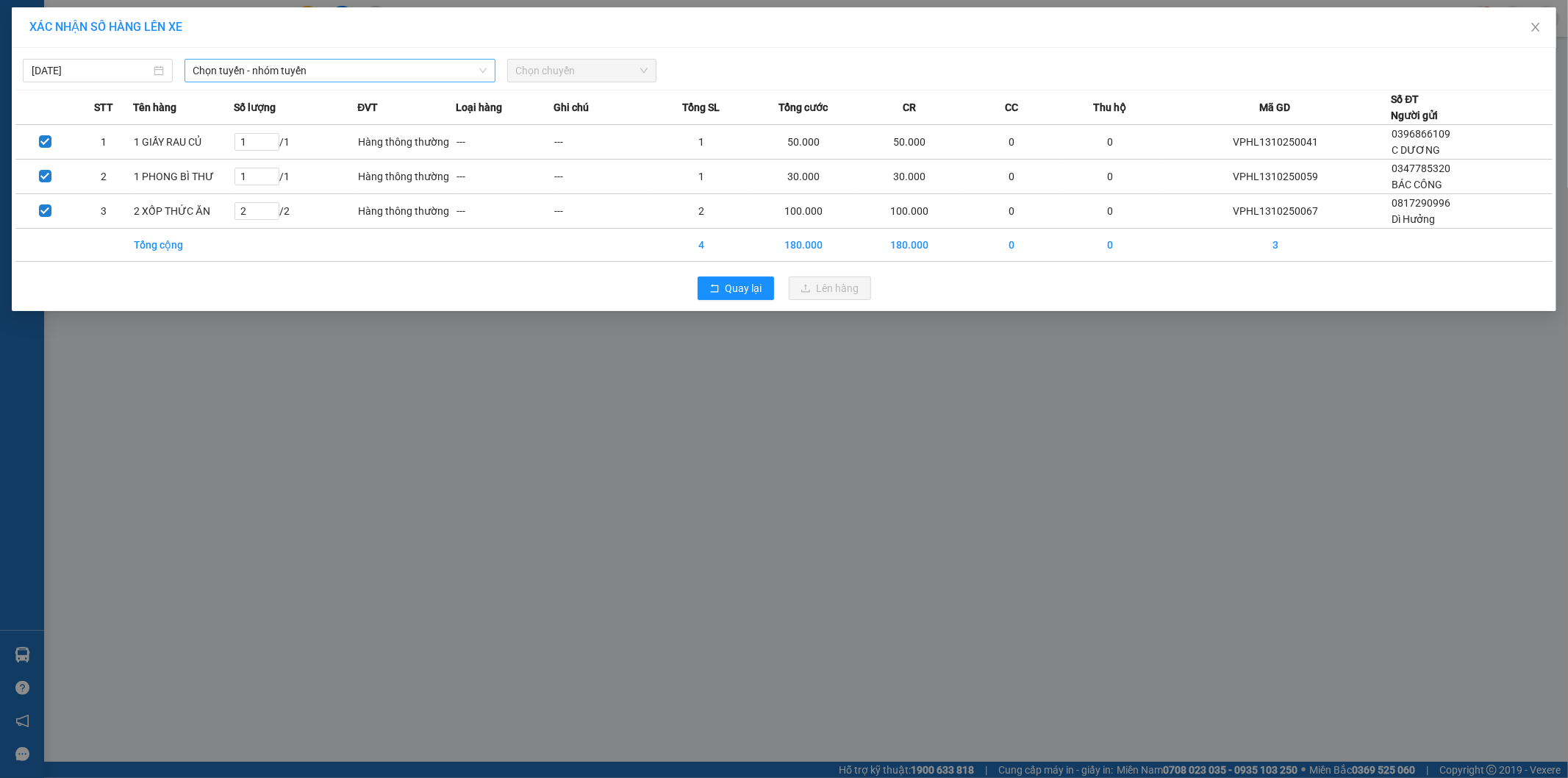
click at [328, 68] on span "Chọn tuyến - nhóm tuyến" at bounding box center [339, 70] width 294 height 22
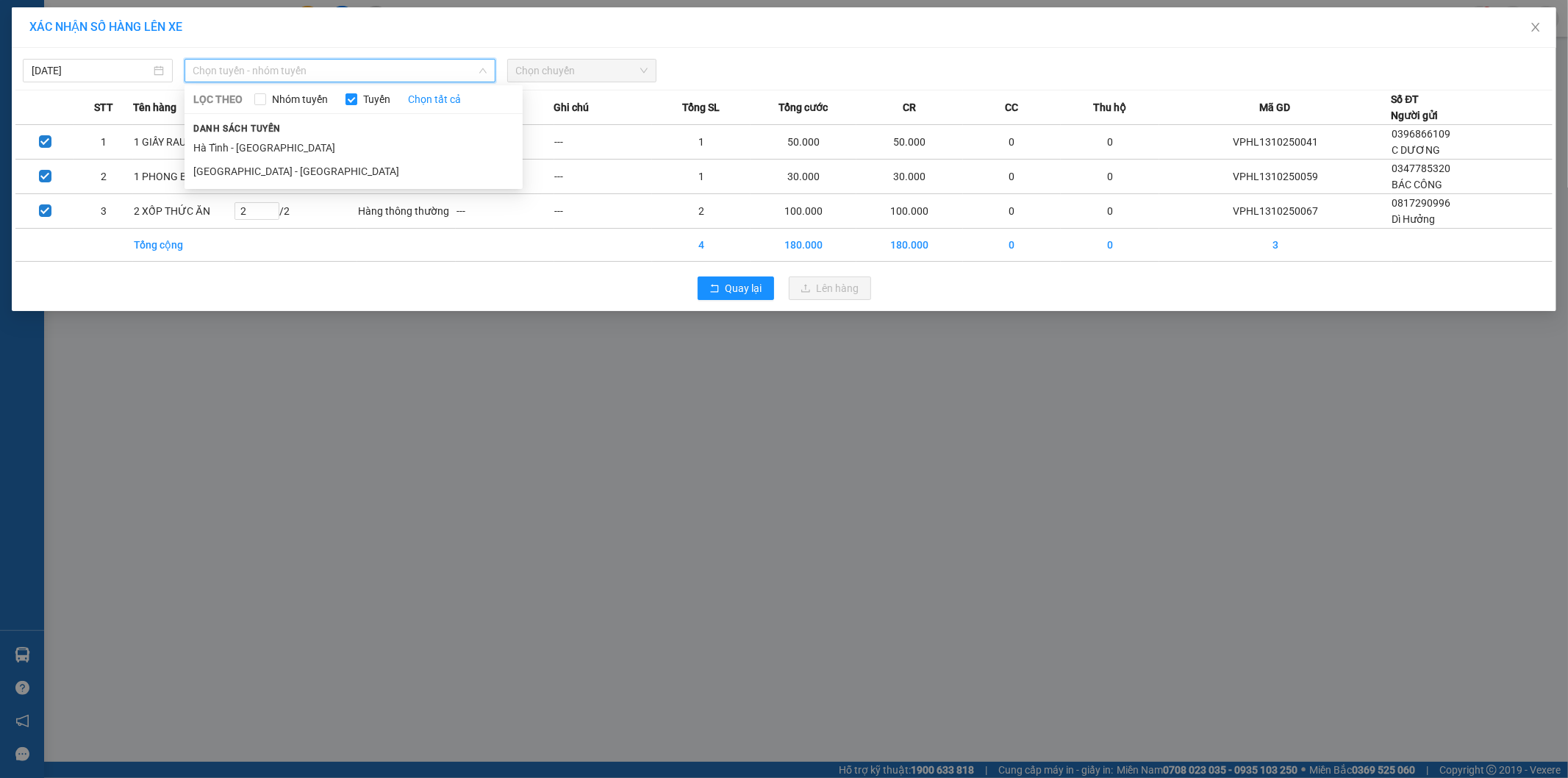
click at [309, 133] on div "Danh sách tuyến [GEOGRAPHIC_DATA] - [GEOGRAPHIC_DATA] [GEOGRAPHIC_DATA] - [GEOG…" at bounding box center [353, 151] width 339 height 63
click at [299, 148] on li "Hà Tĩnh - [GEOGRAPHIC_DATA]" at bounding box center [353, 147] width 339 height 23
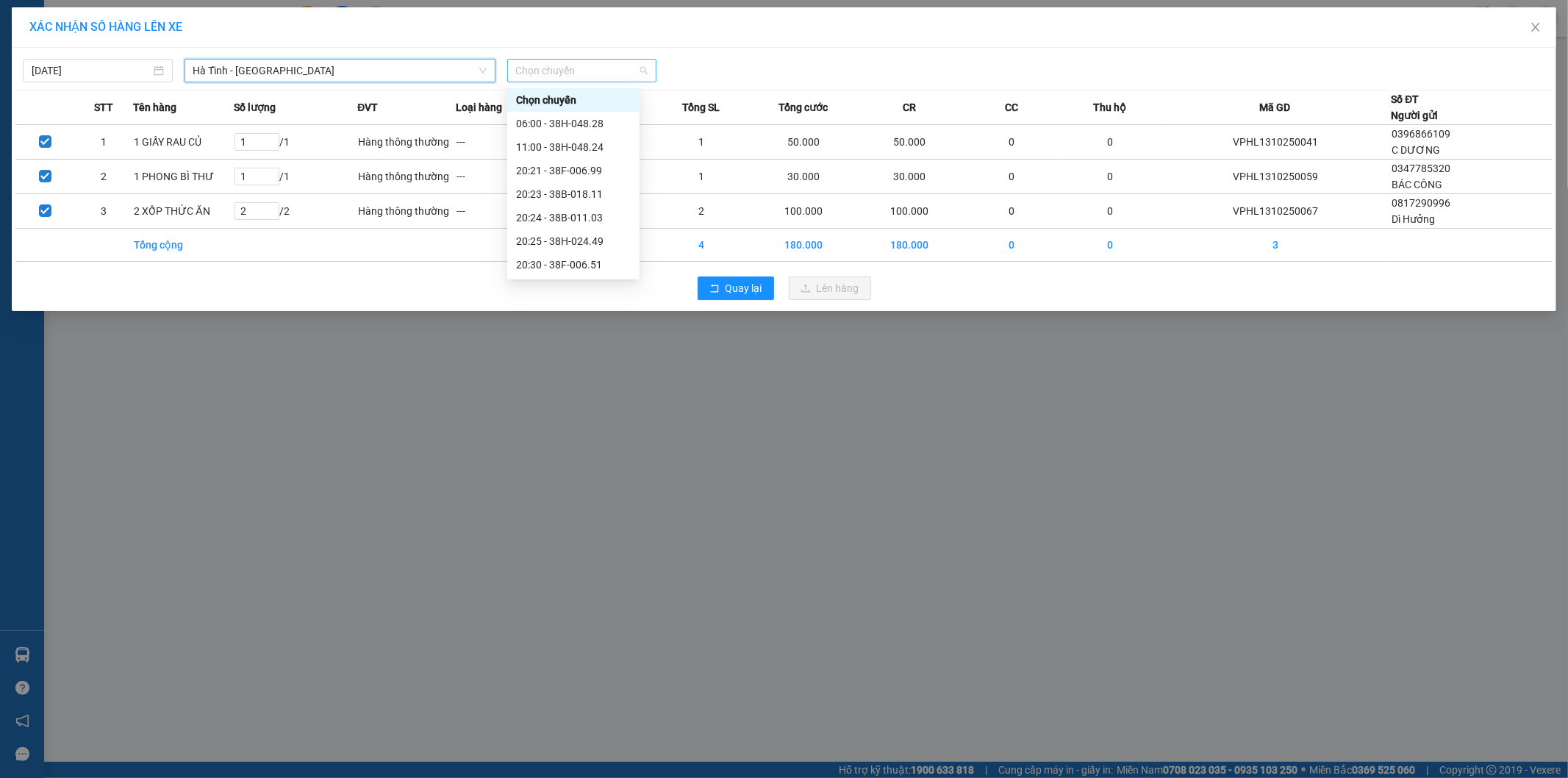
click at [575, 69] on span "Chọn chuyến" at bounding box center [582, 70] width 132 height 22
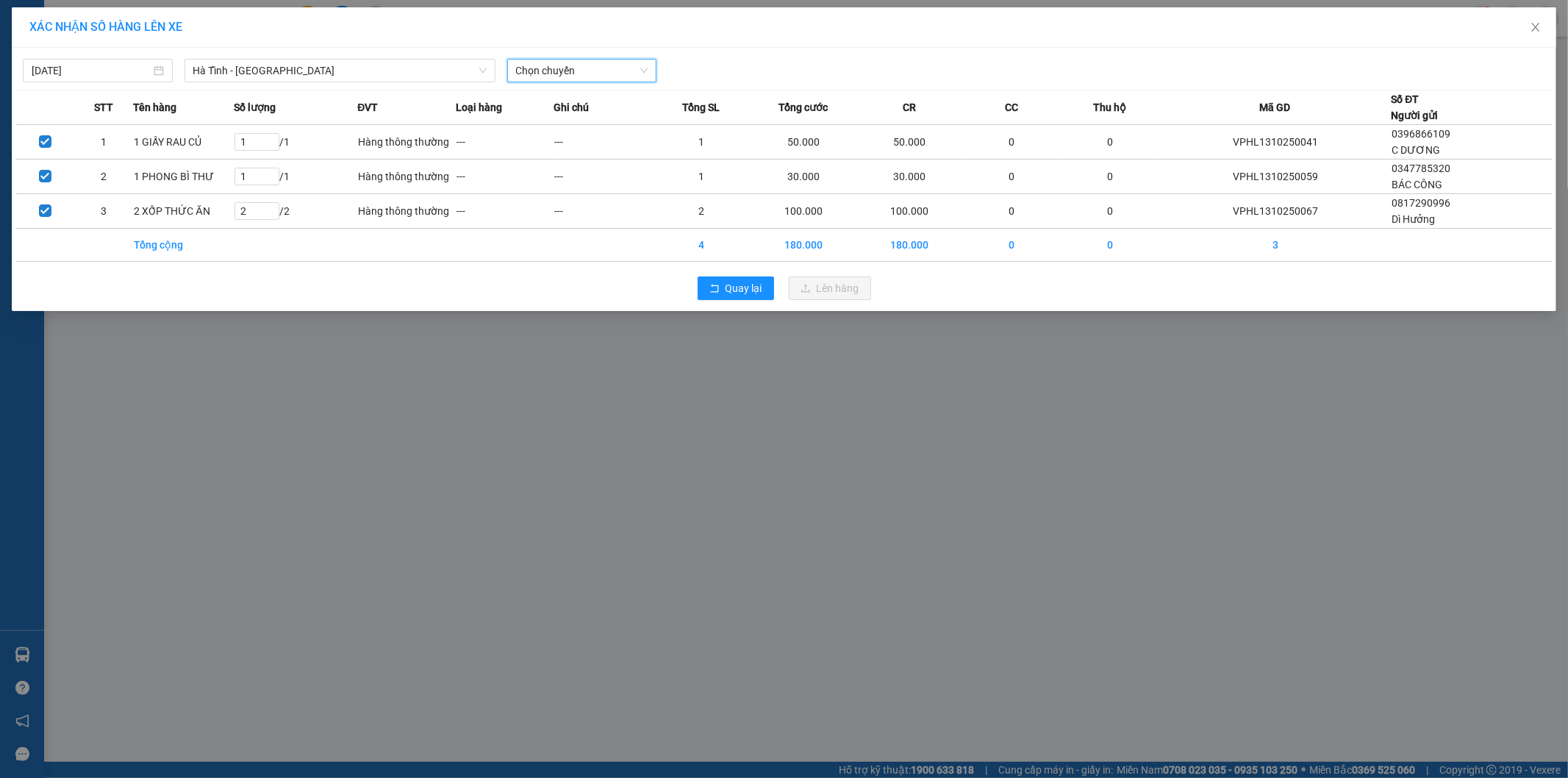
click at [612, 71] on span "Chọn chuyến" at bounding box center [582, 70] width 132 height 22
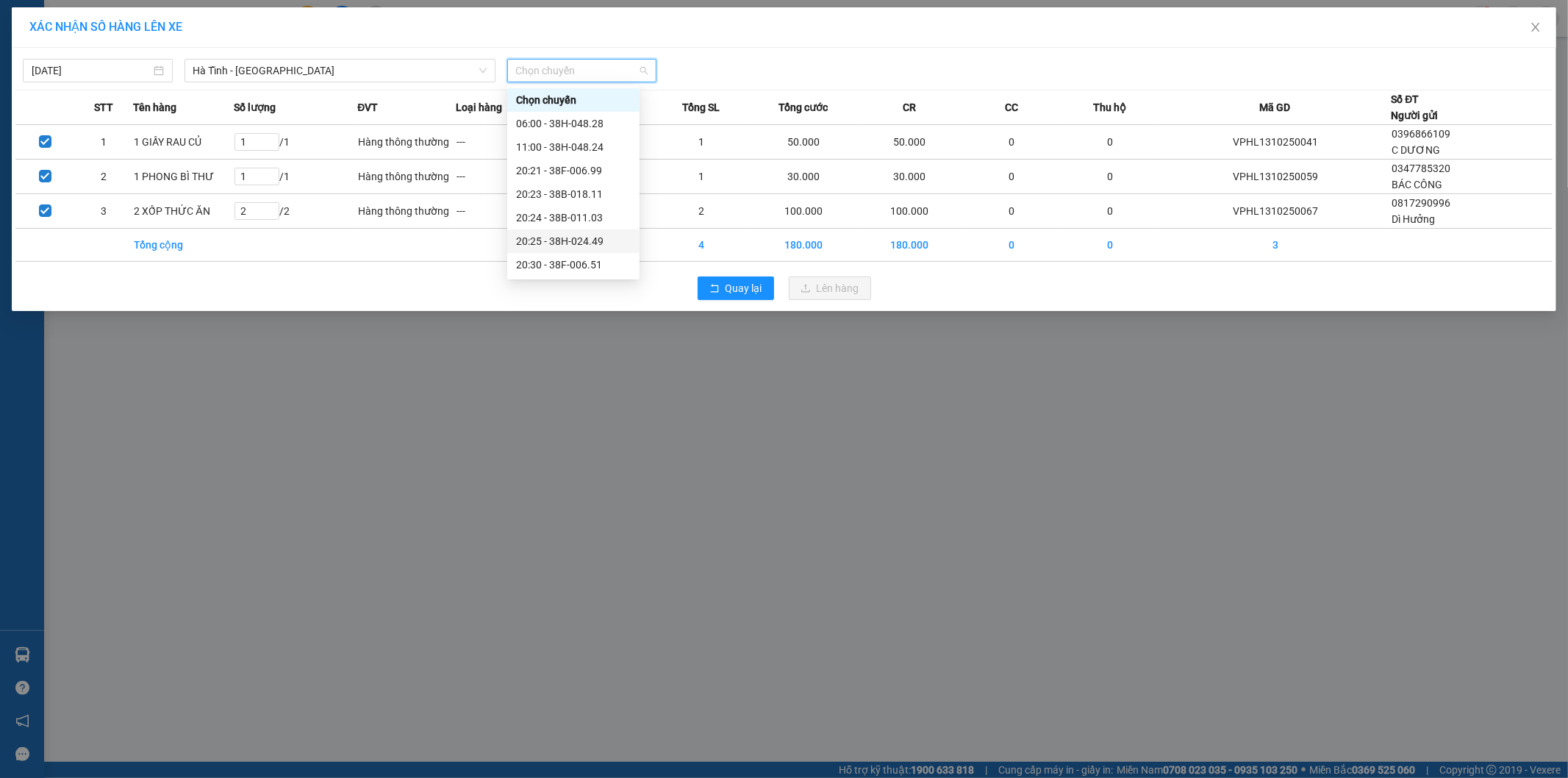
click at [587, 231] on div "20:25 - 38H-024.49" at bounding box center [573, 241] width 132 height 23
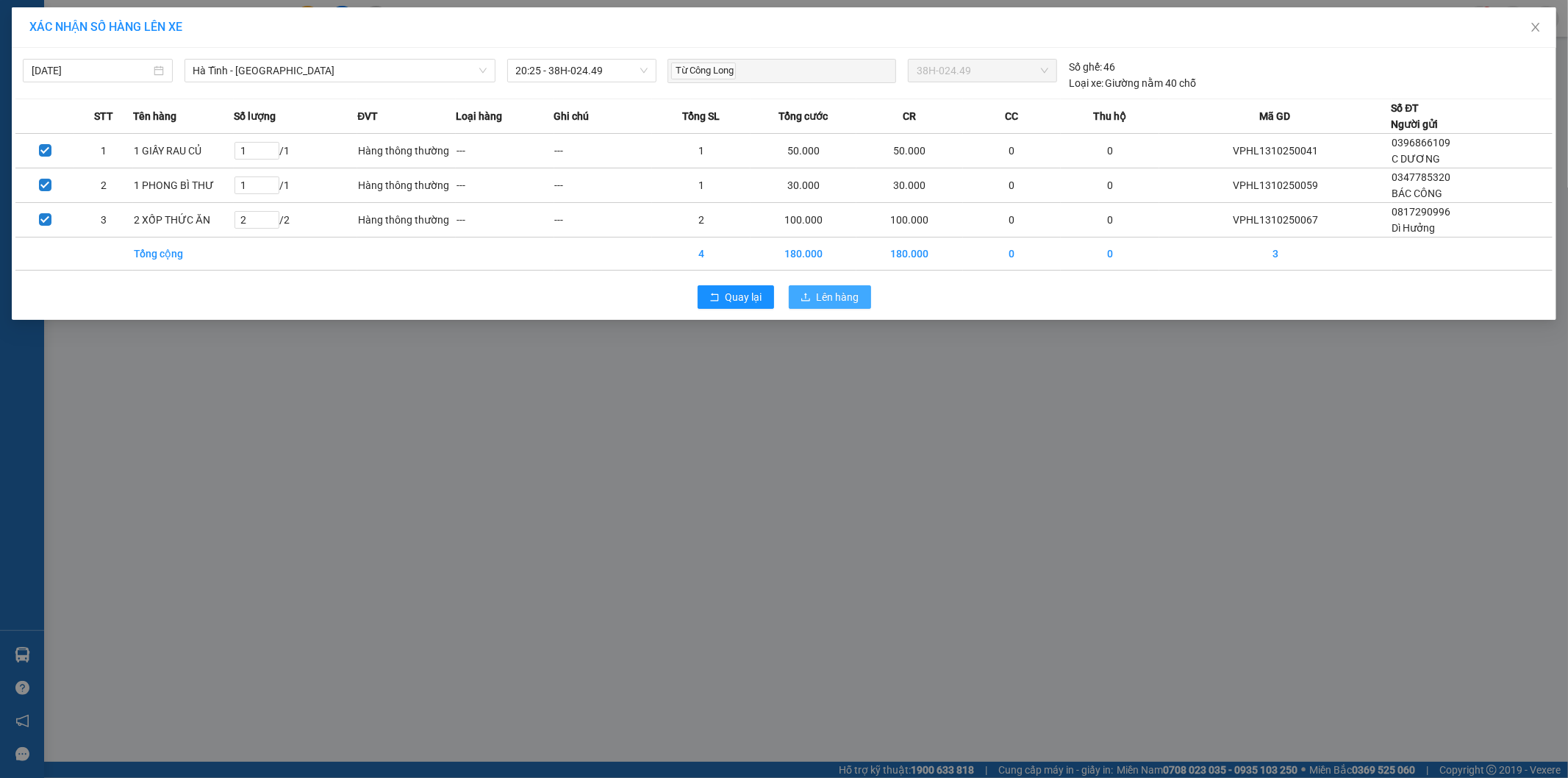
click at [826, 293] on span "Lên hàng" at bounding box center [837, 297] width 42 height 16
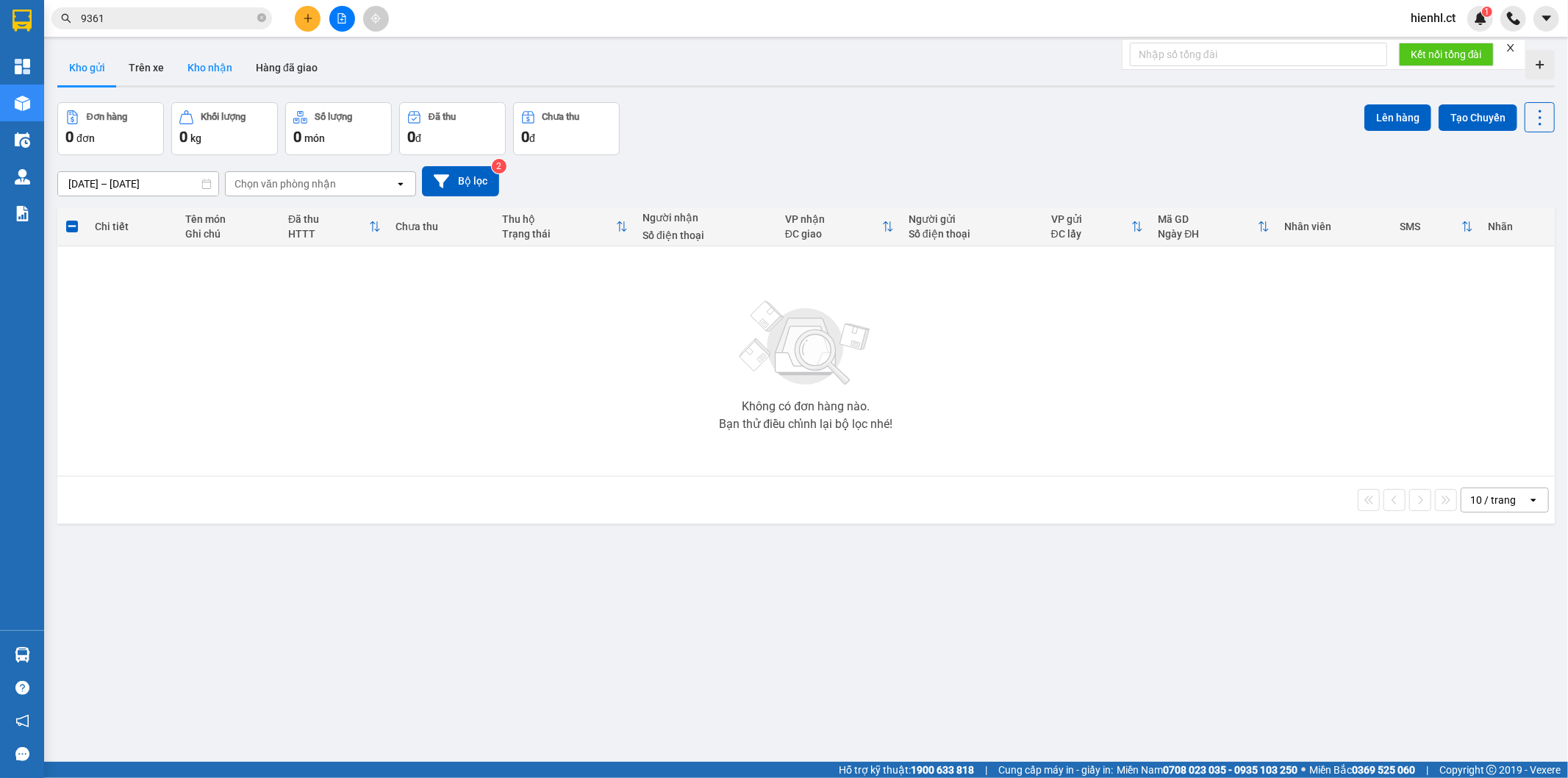
click at [202, 63] on button "Kho nhận" at bounding box center [210, 68] width 68 height 36
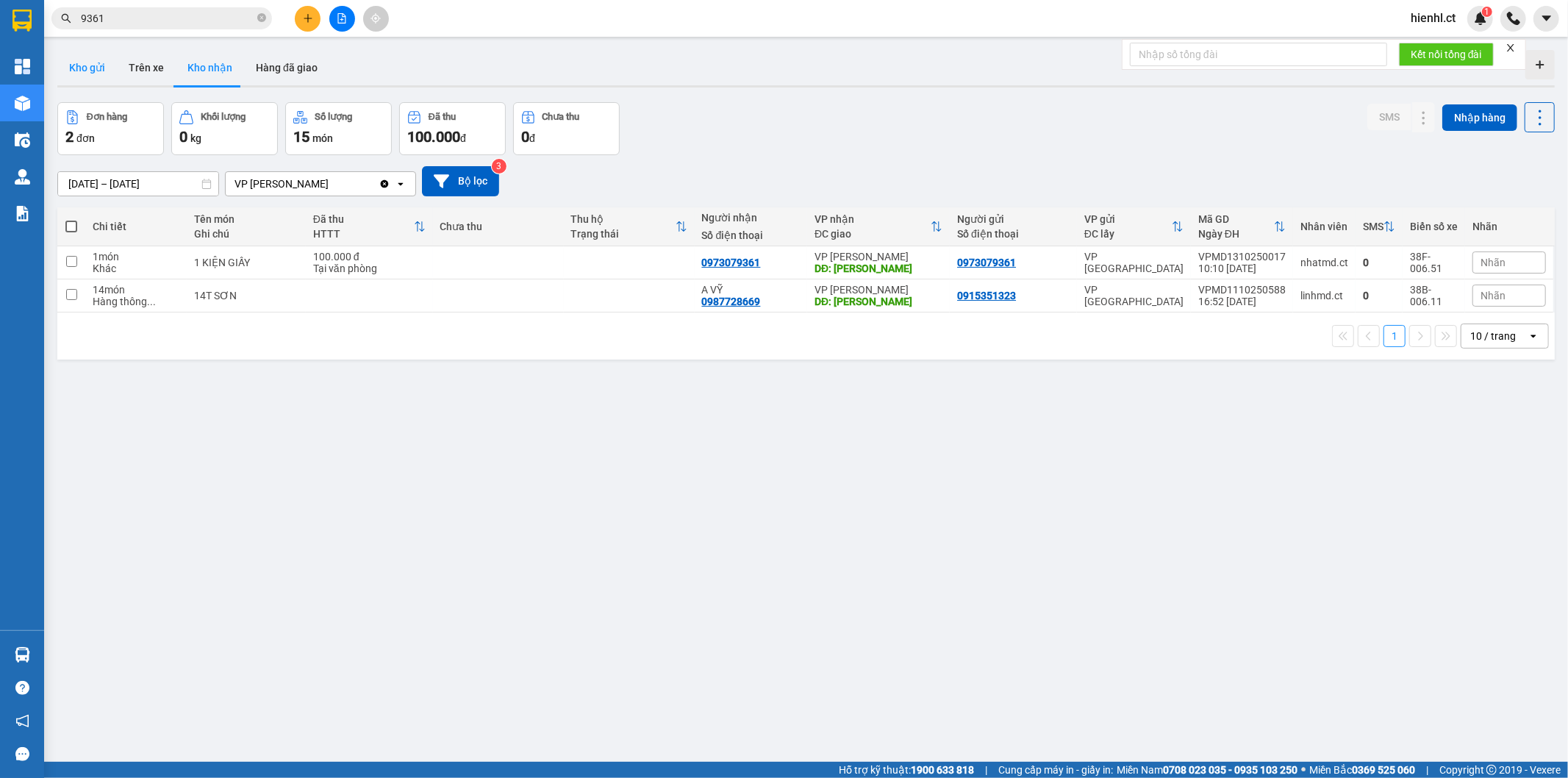
click at [94, 69] on button "Kho gửi" at bounding box center [87, 68] width 60 height 36
